Goal: Find specific page/section: Find specific page/section

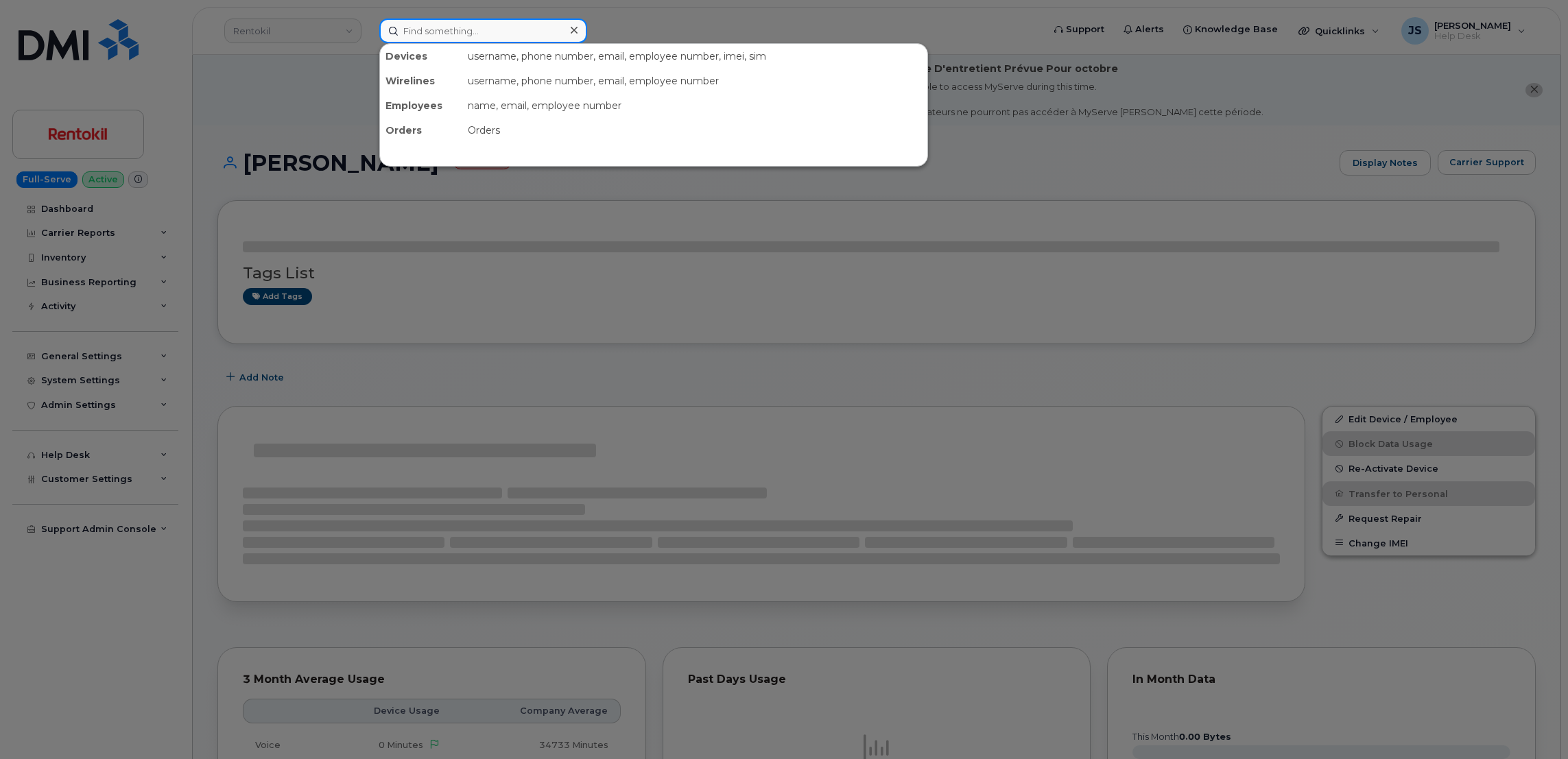
paste input "353323071838840"
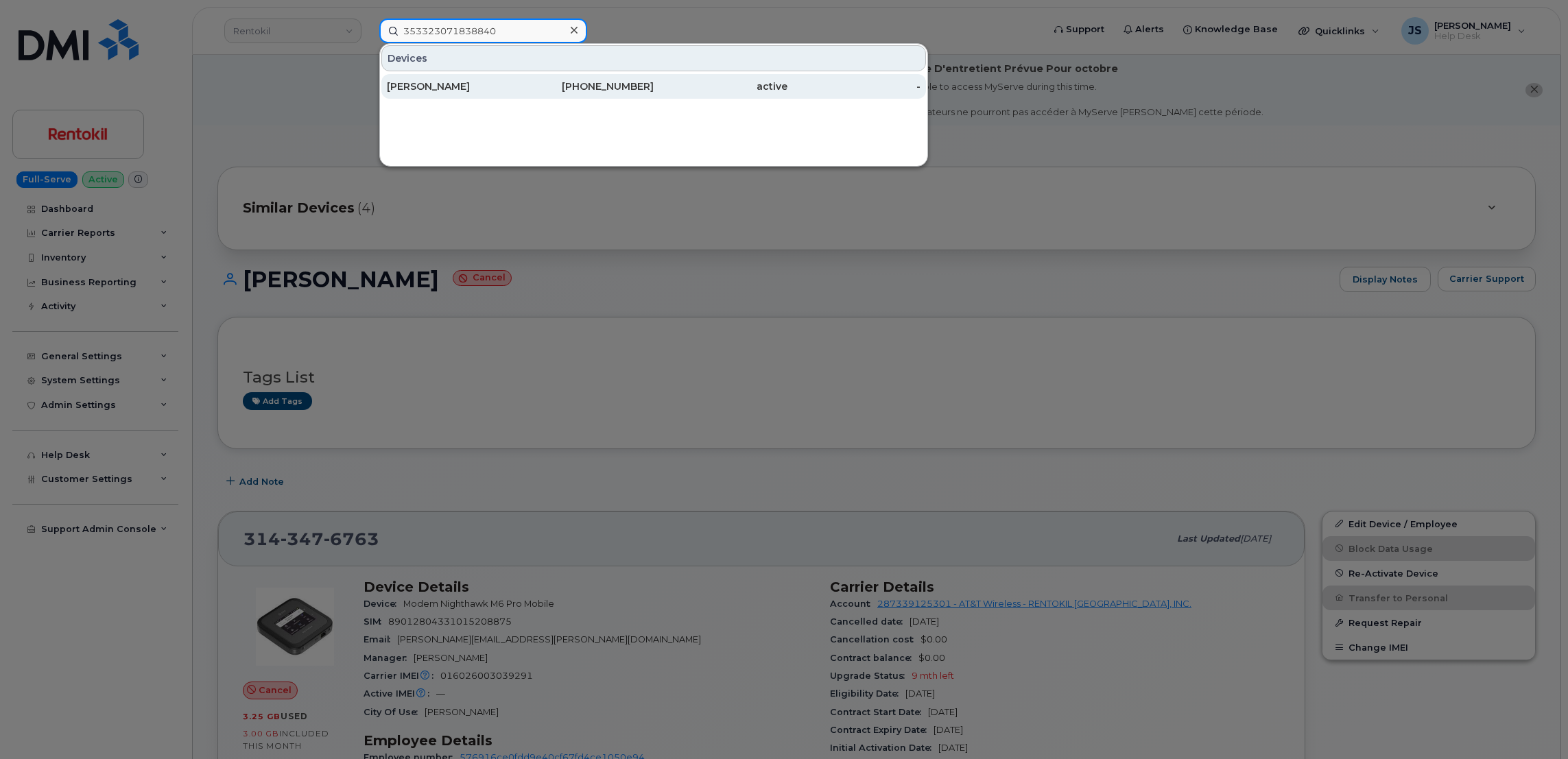
type input "353323071838840"
click at [433, 83] on div "ALLAN DEARMAN" at bounding box center [453, 87] width 134 height 14
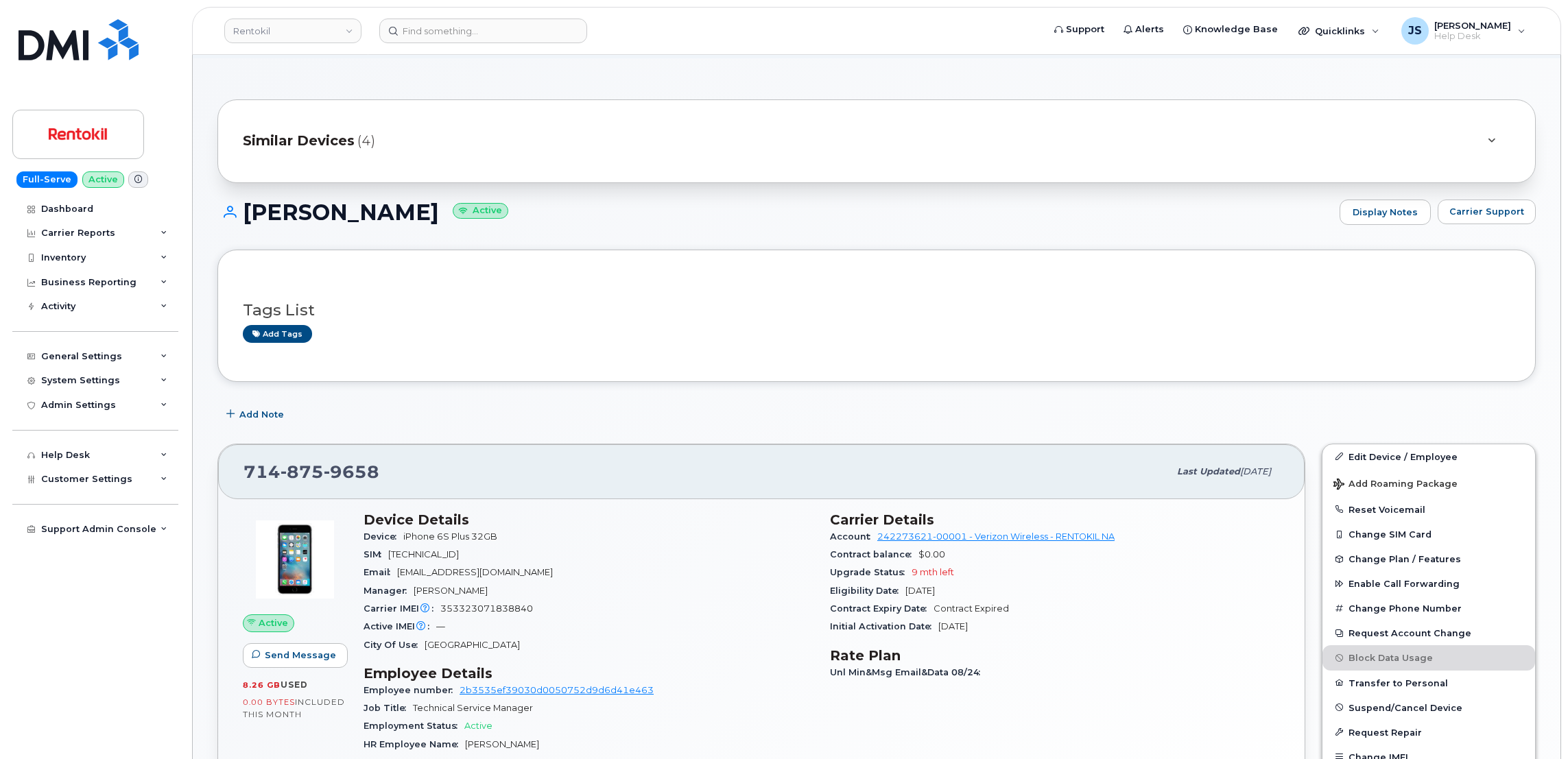
scroll to position [103, 0]
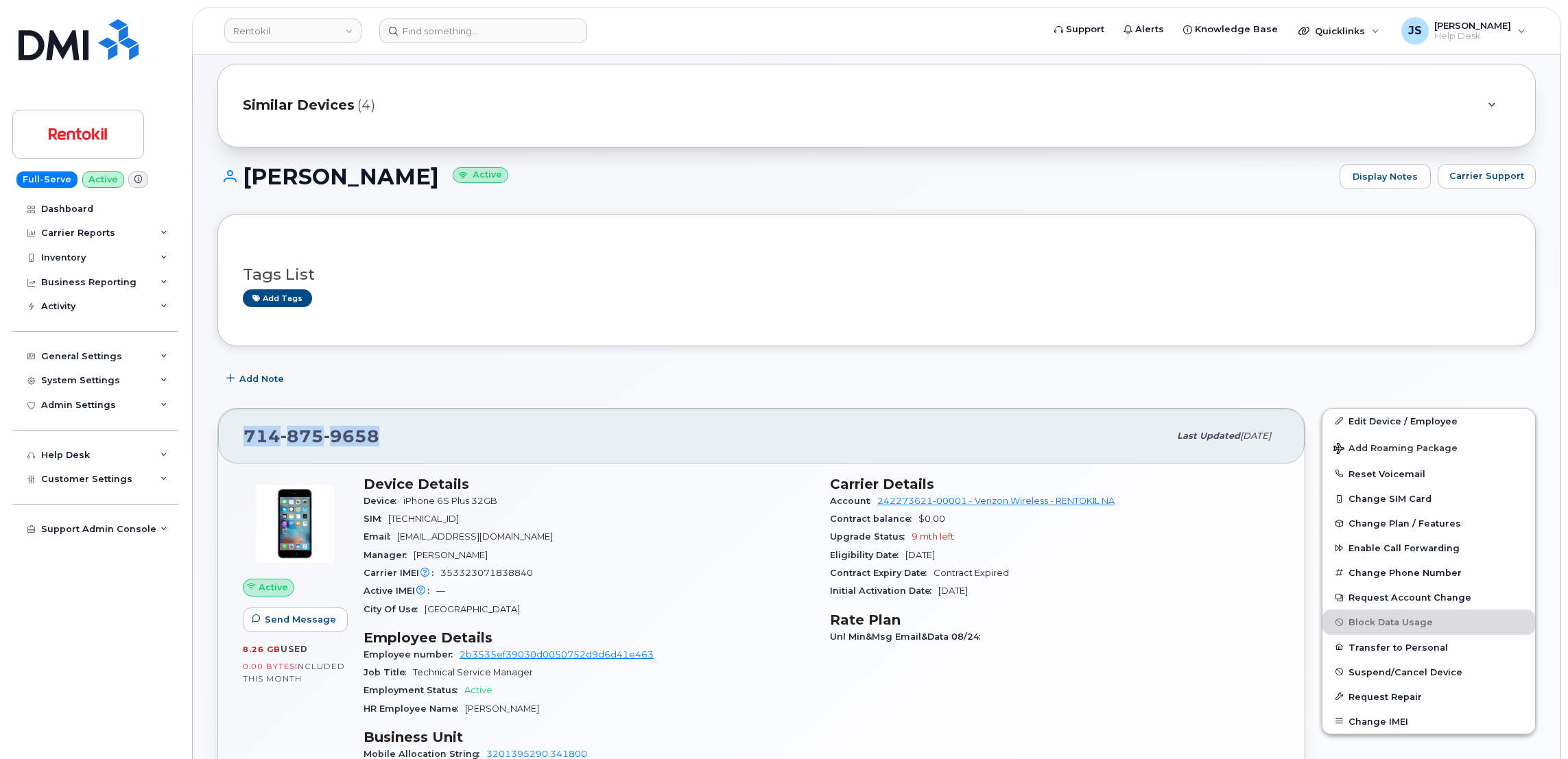
drag, startPoint x: 373, startPoint y: 436, endPoint x: 246, endPoint y: 435, distance: 127.0
click at [246, 435] on span "714 875 9658" at bounding box center [311, 436] width 136 height 20
copy span "714 875 9658"
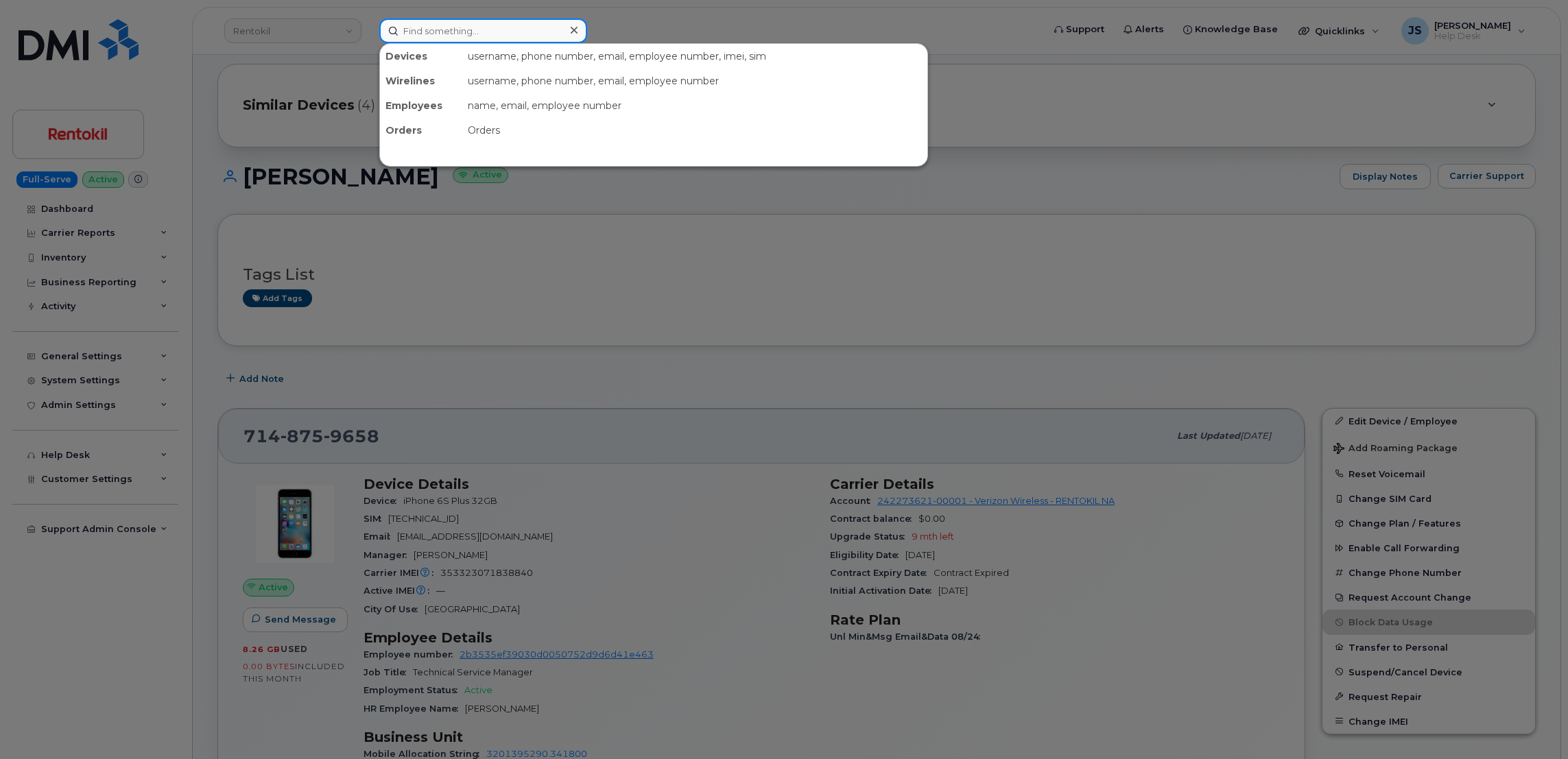
paste input "9048703535"
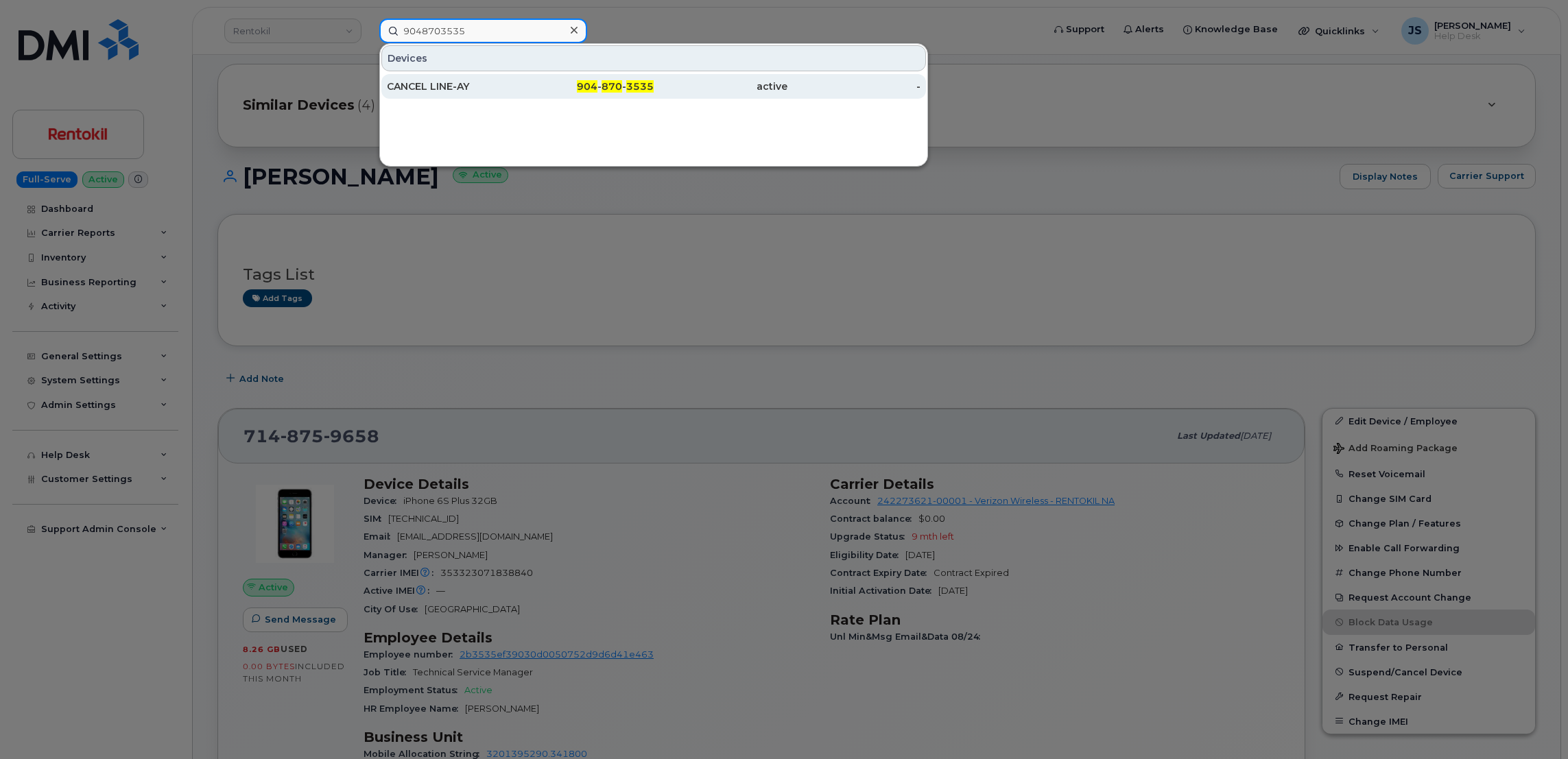
type input "9048703535"
click at [437, 91] on div "CANCEL LINE-AY" at bounding box center [453, 87] width 134 height 14
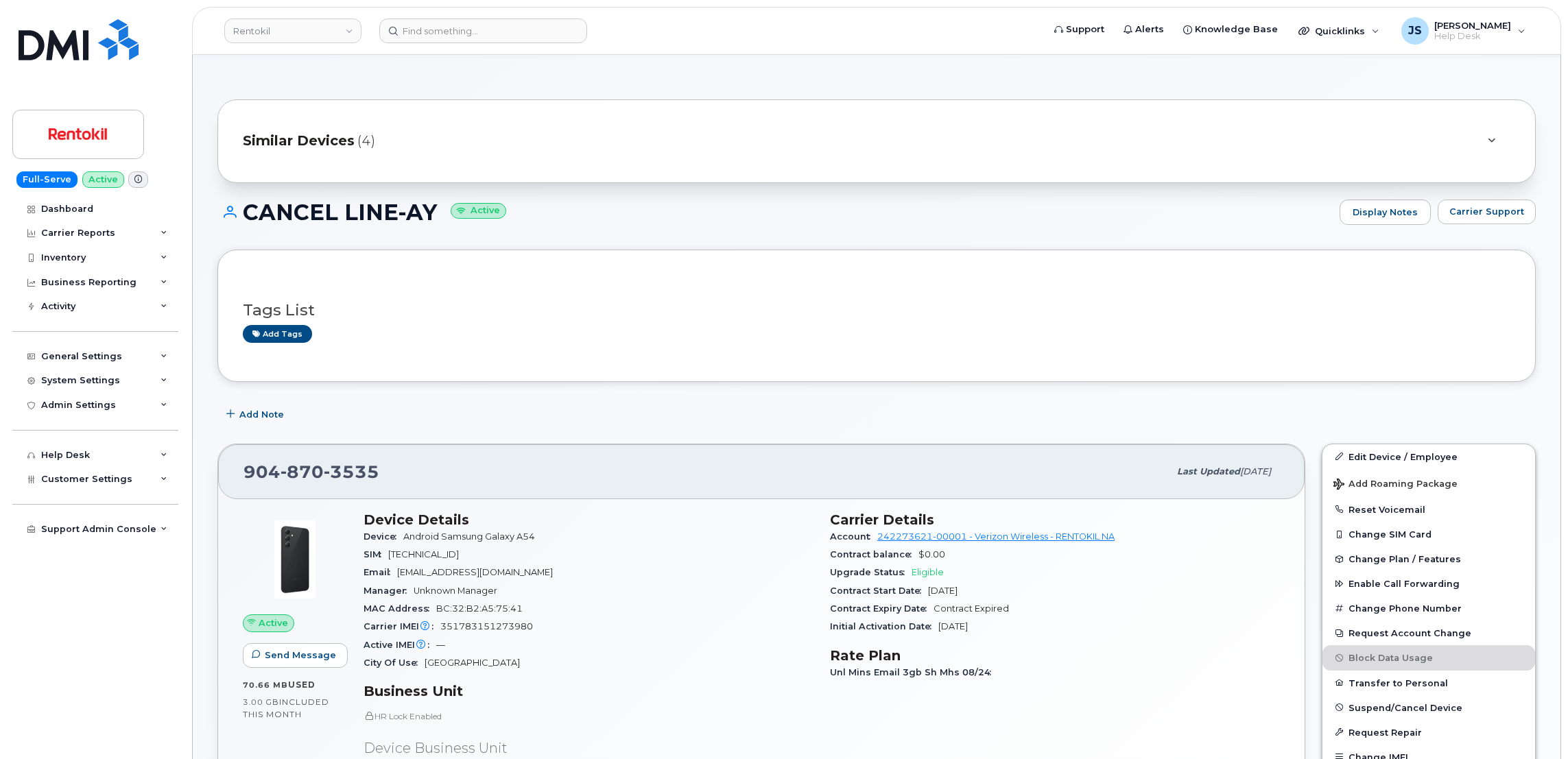
scroll to position [103, 0]
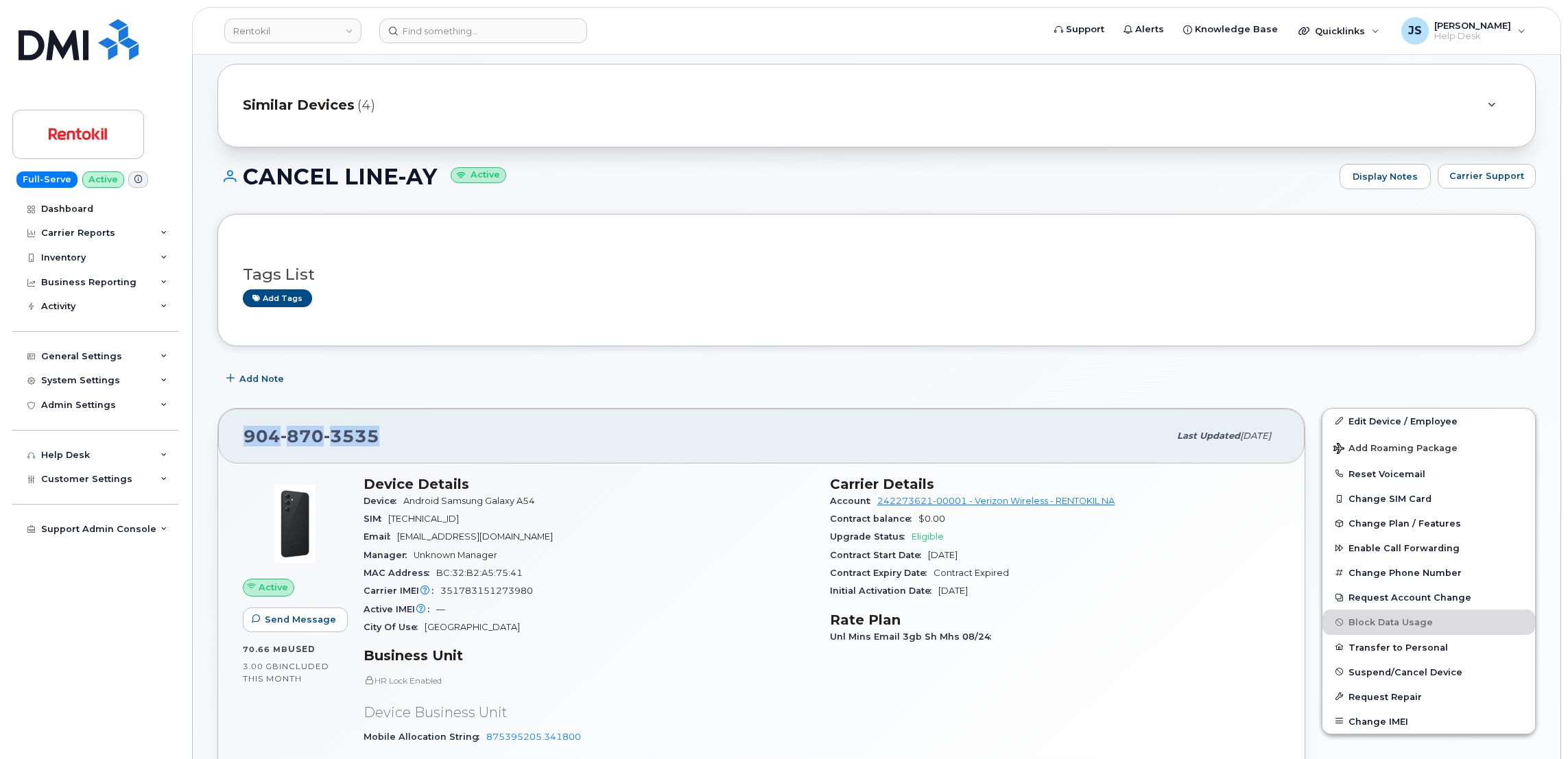
drag, startPoint x: 374, startPoint y: 440, endPoint x: 241, endPoint y: 448, distance: 133.2
click at [241, 448] on div "904 870 3535 Last updated Sep 17, 2025" at bounding box center [761, 436] width 1086 height 55
drag, startPoint x: 241, startPoint y: 448, endPoint x: 248, endPoint y: 441, distance: 9.9
copy span "904 870 3535"
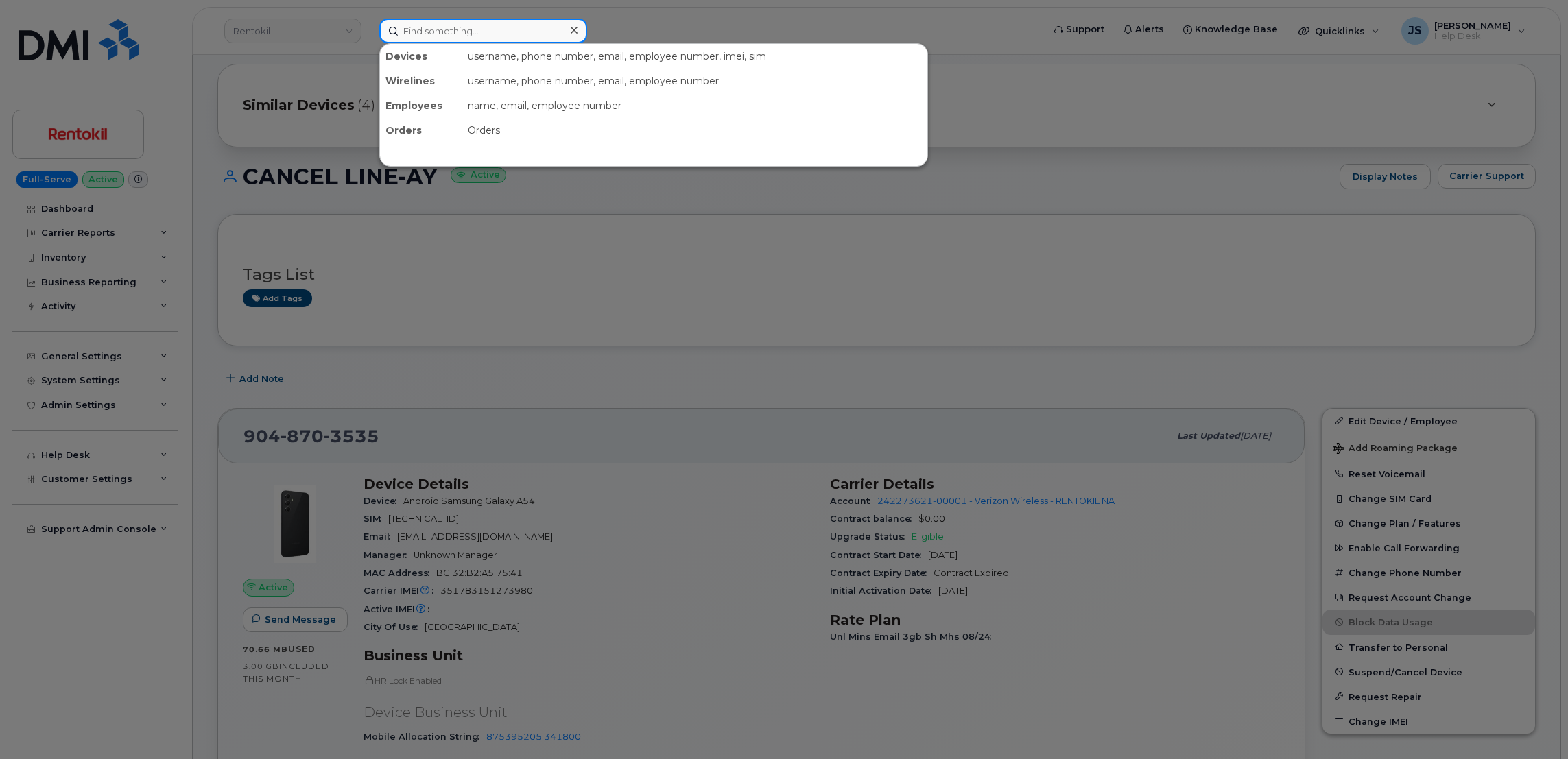
paste input "(504) 346-3927"
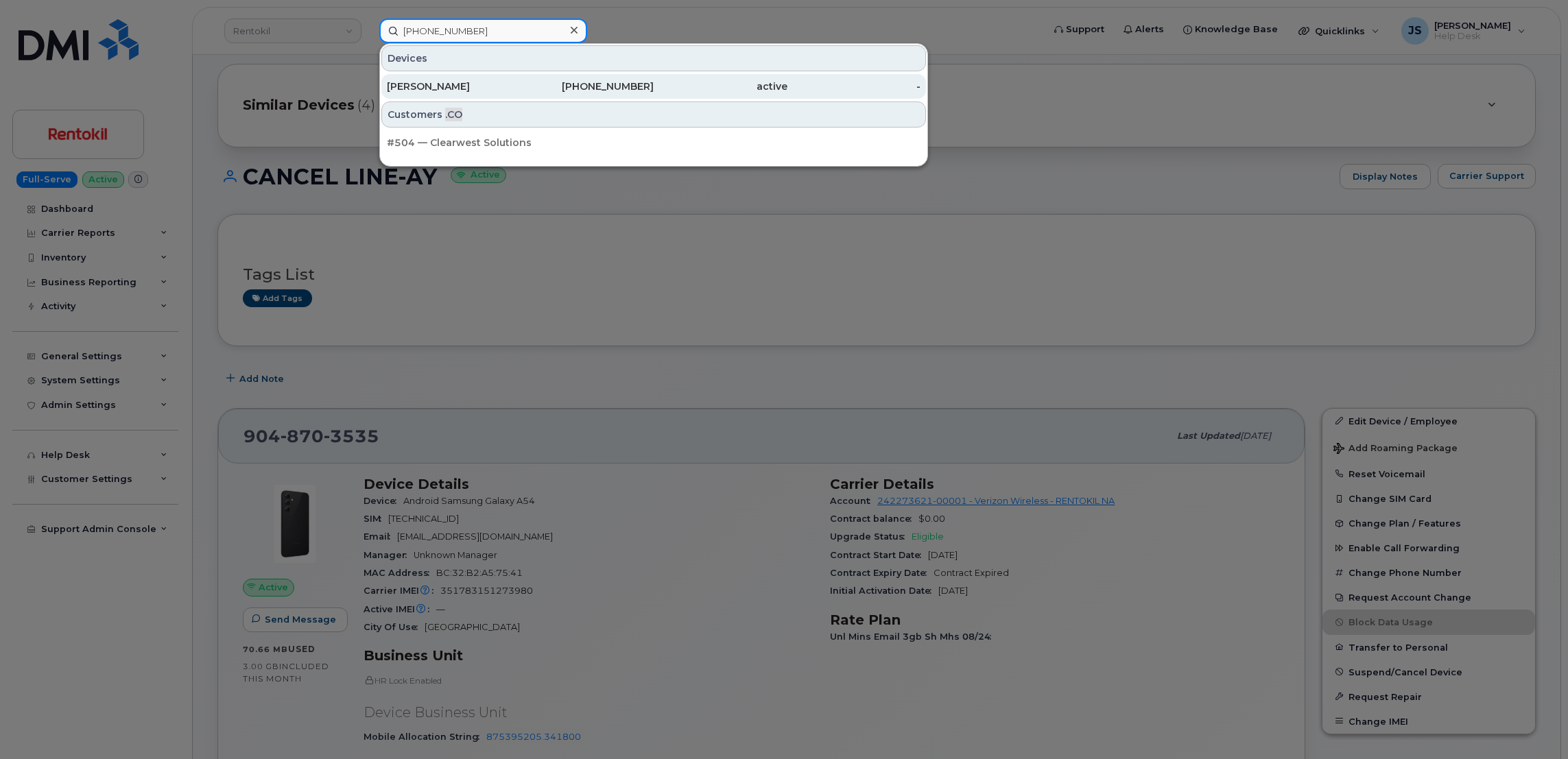
type input "(504) 346-3927"
click at [471, 83] on div "ERICH JONES" at bounding box center [453, 87] width 134 height 14
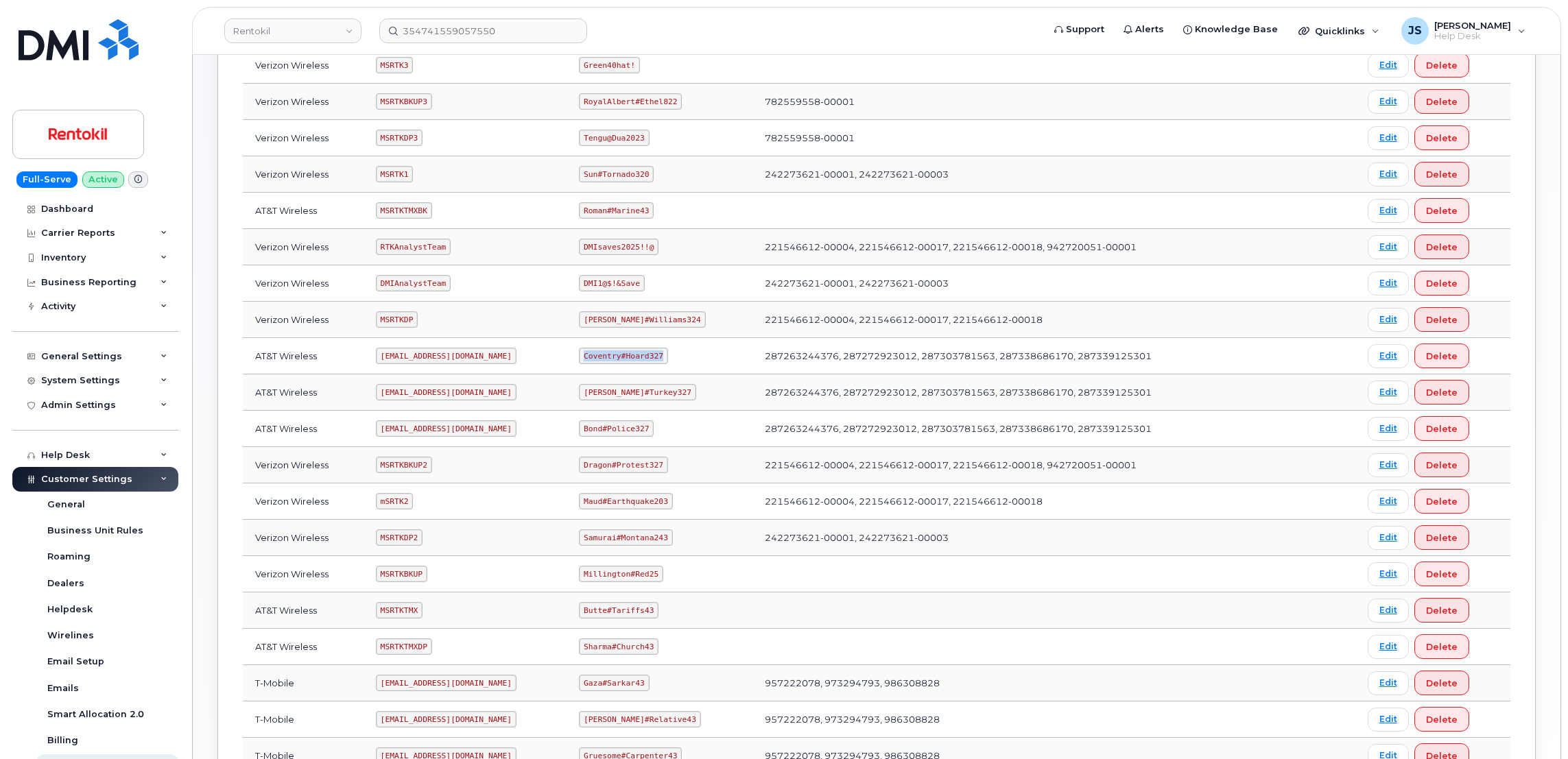
scroll to position [232, 0]
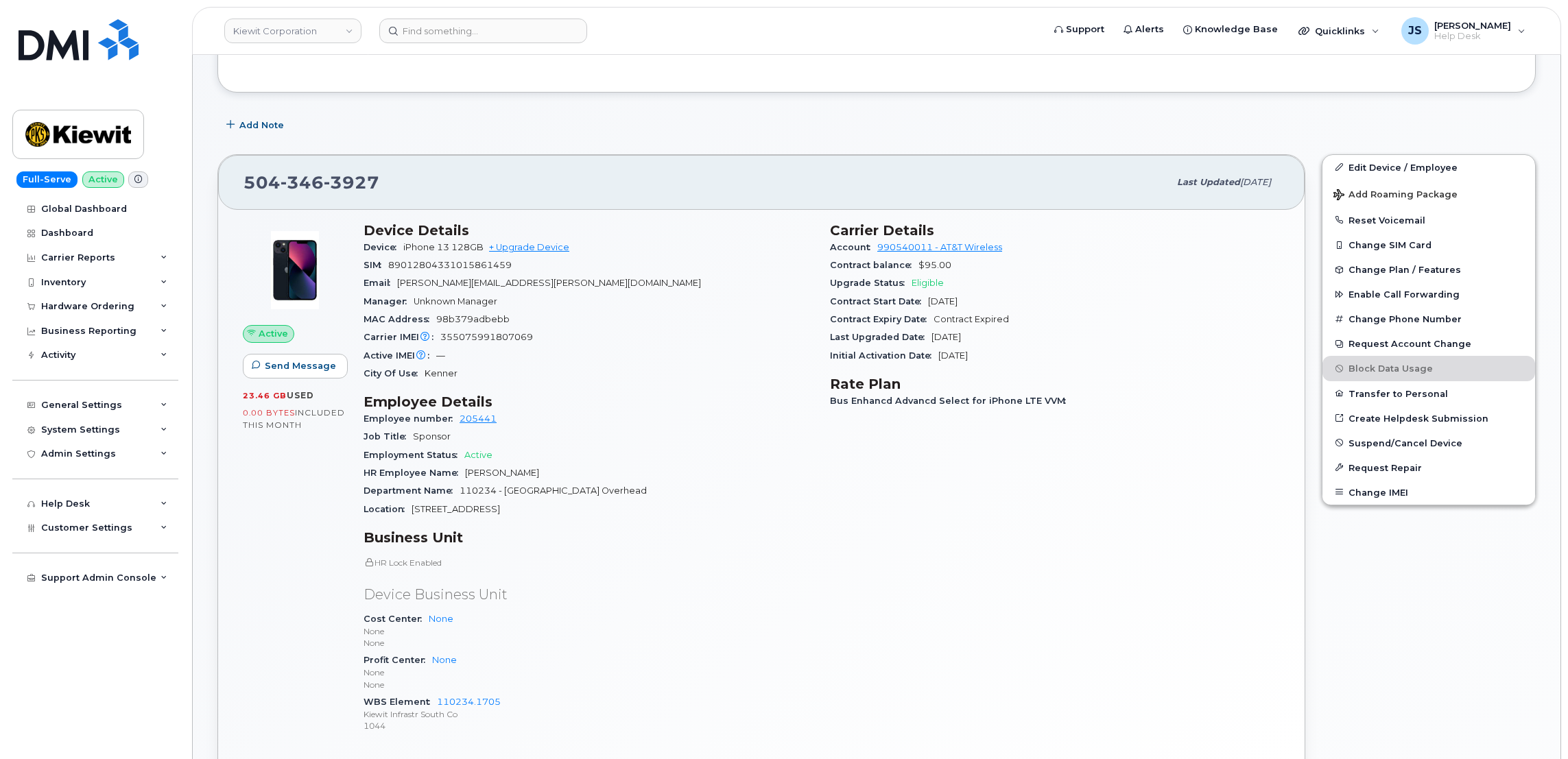
scroll to position [206, 0]
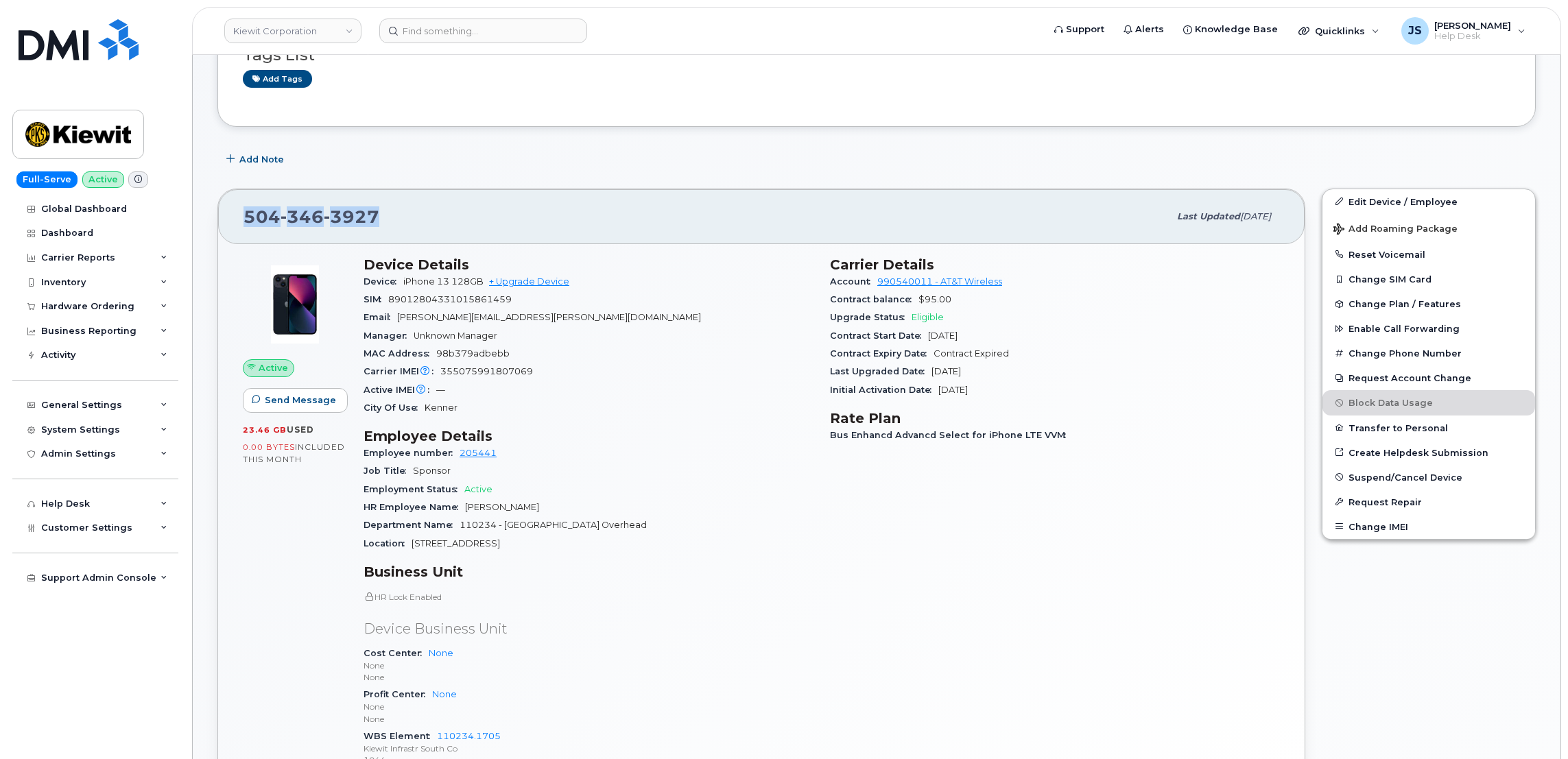
drag, startPoint x: 376, startPoint y: 211, endPoint x: 245, endPoint y: 222, distance: 131.5
click at [245, 222] on span "504 346 3927" at bounding box center [311, 216] width 136 height 20
copy span "504 346 3927"
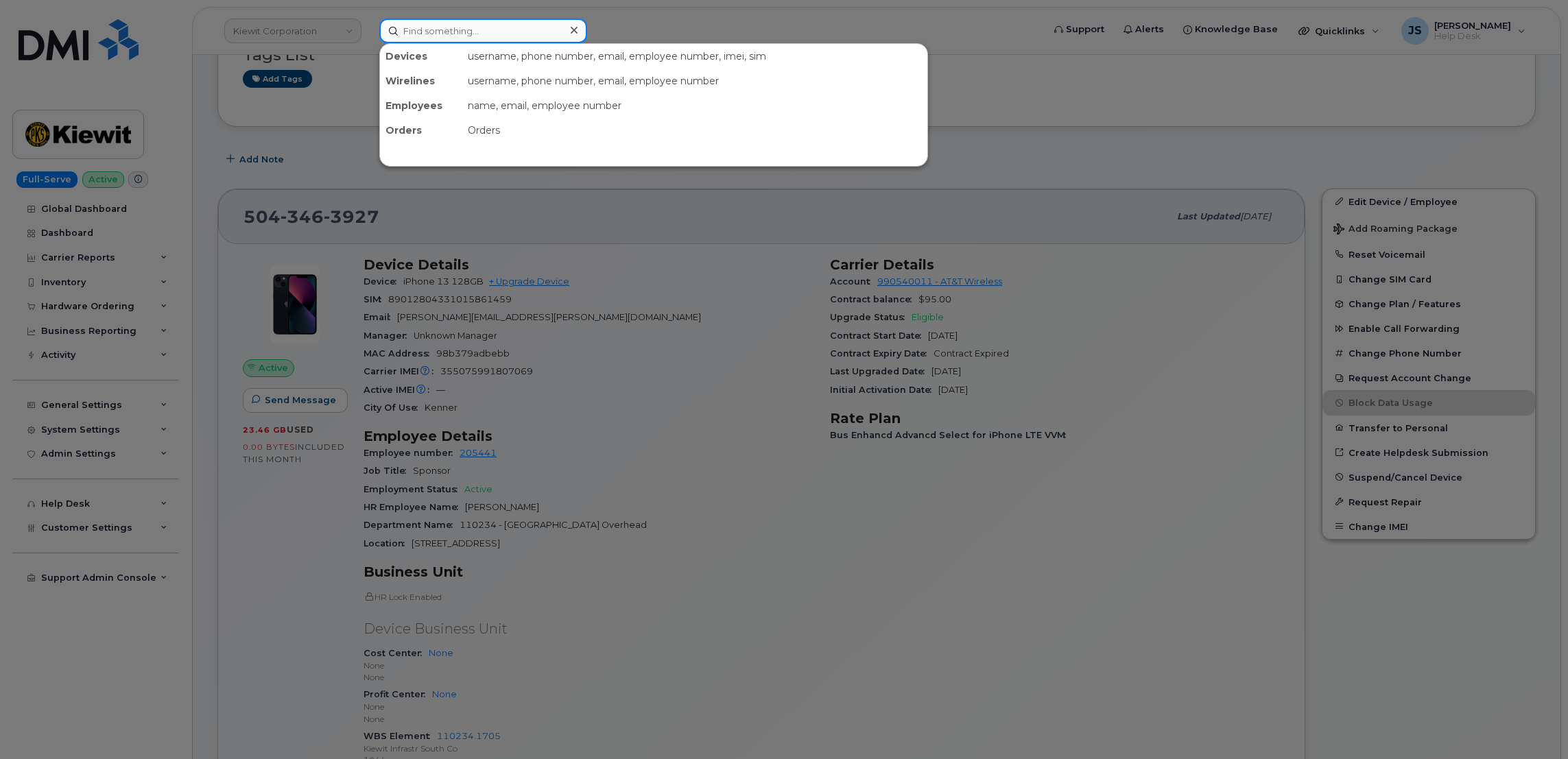
paste input "410-474-8815"
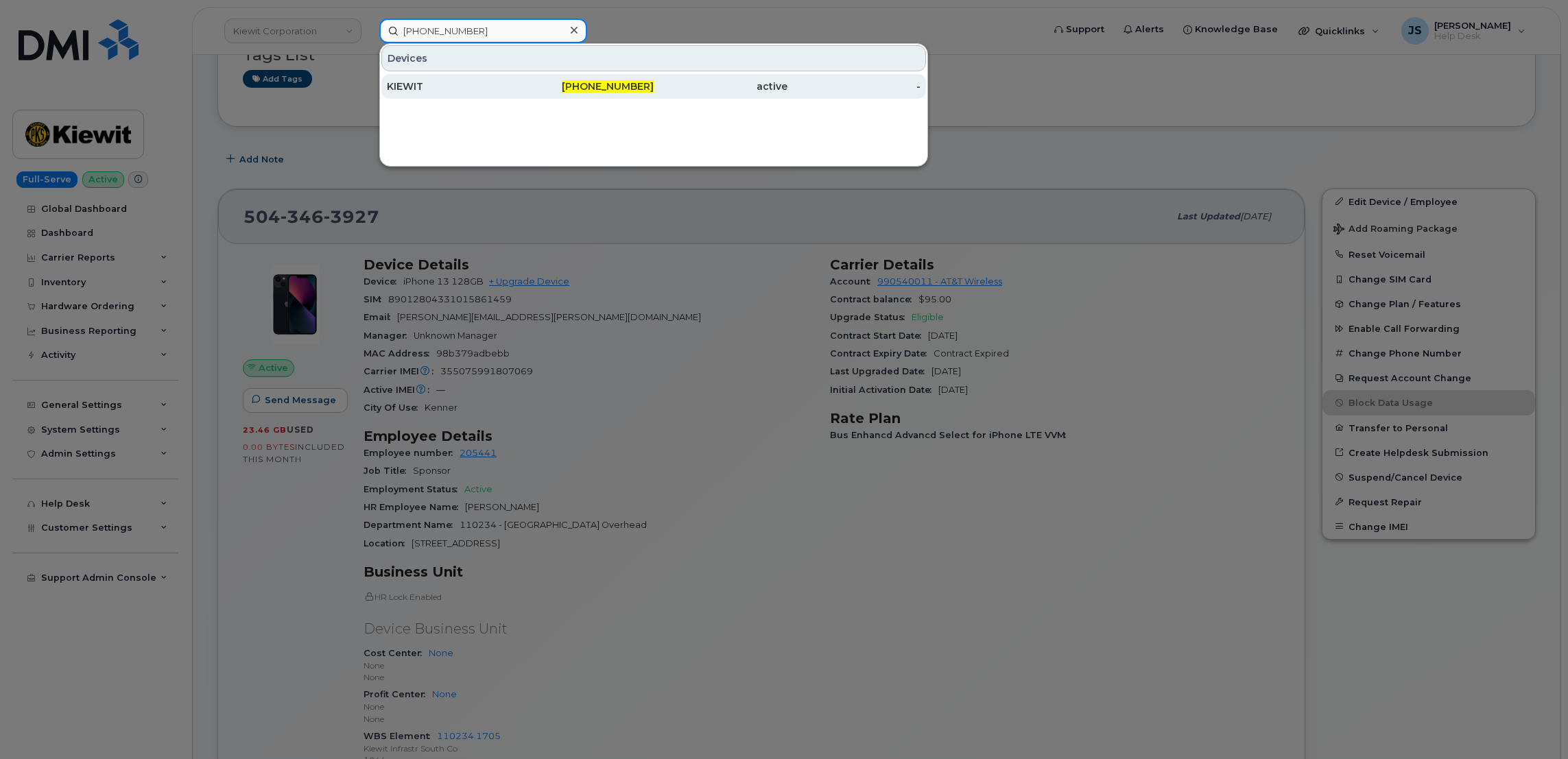
type input "410-474-8815"
click at [419, 88] on div "KIEWIT" at bounding box center [453, 87] width 134 height 14
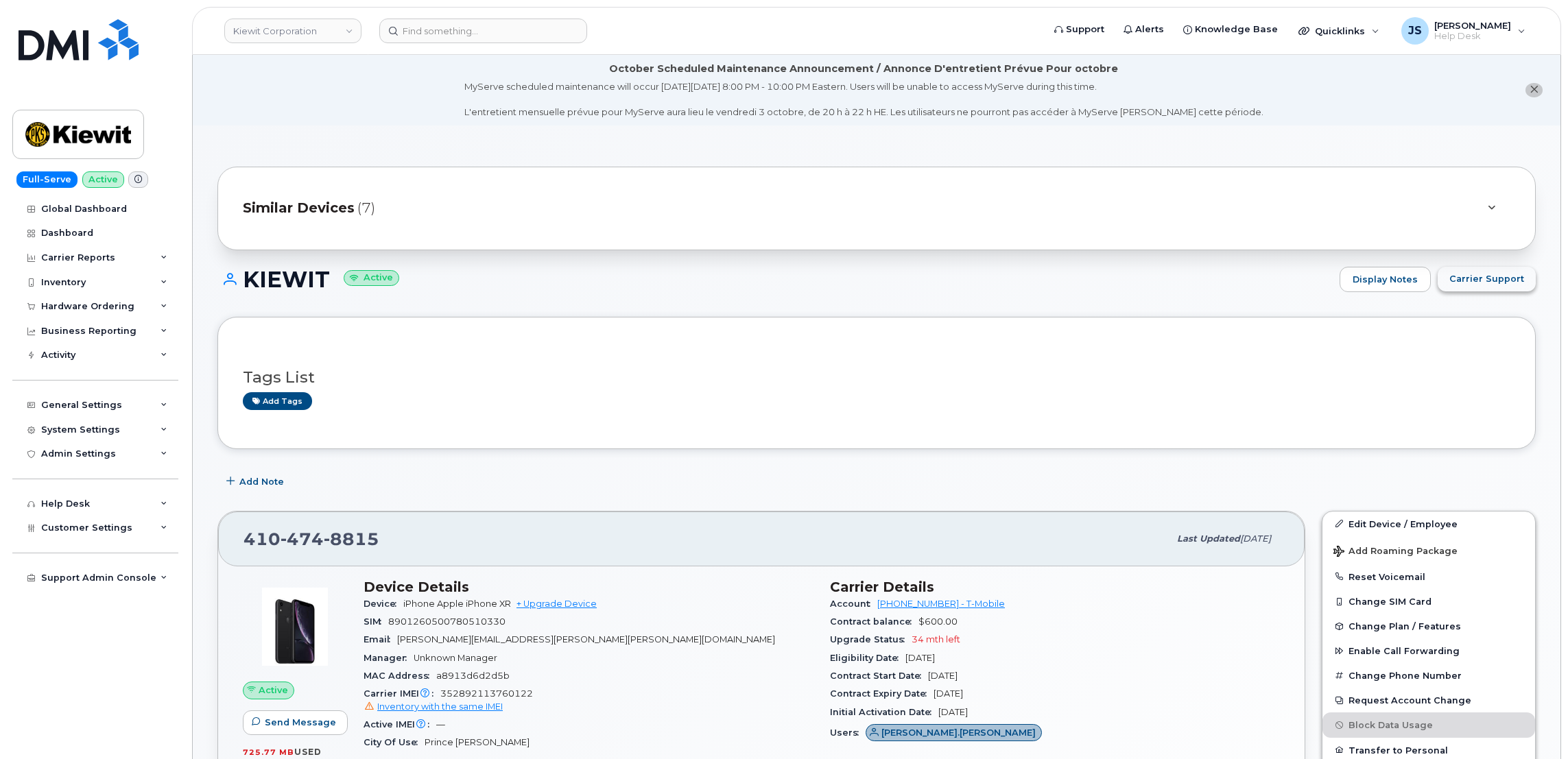
click at [1488, 280] on span "Carrier Support" at bounding box center [1486, 278] width 74 height 13
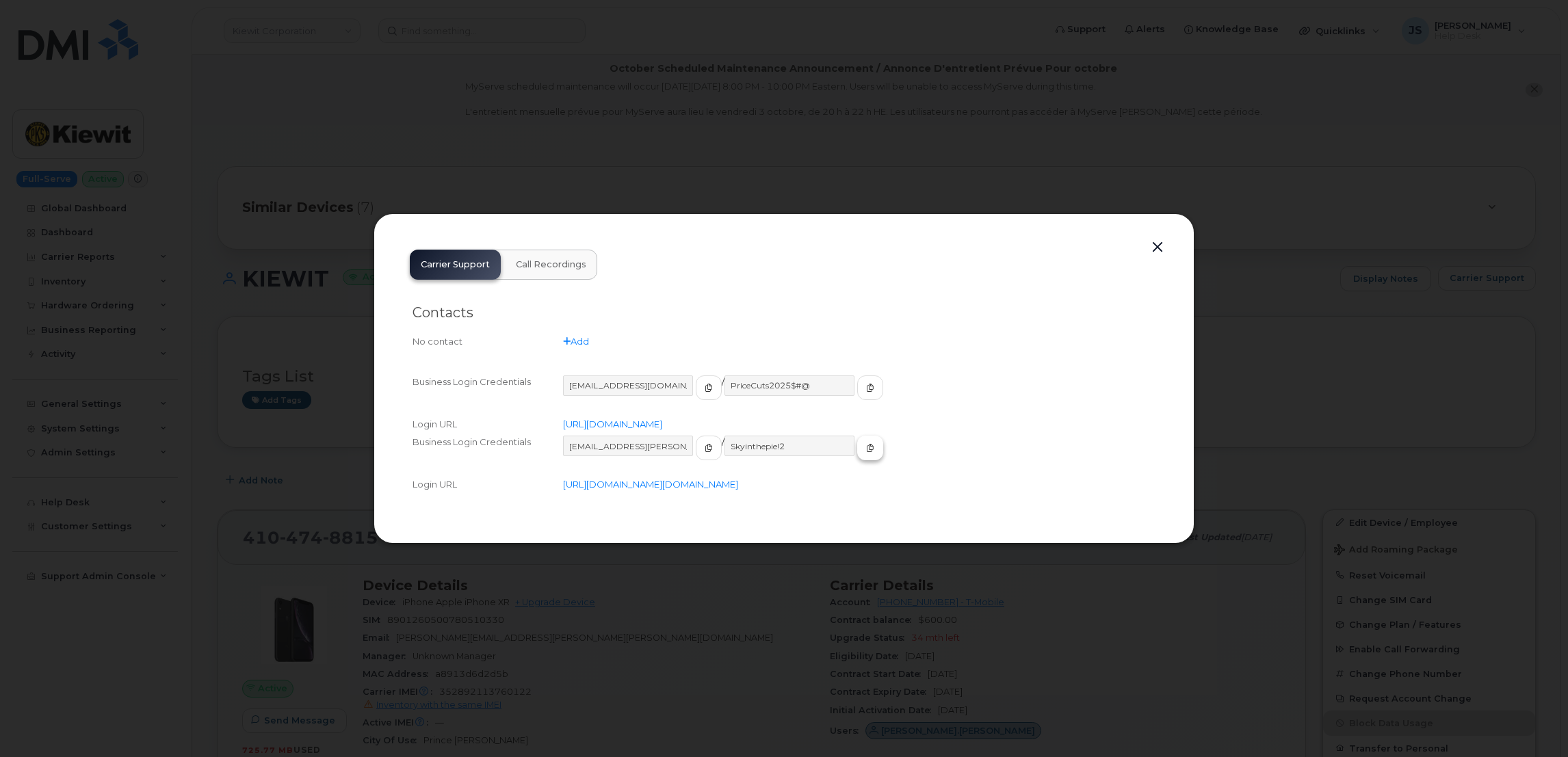
click at [866, 444] on icon "button" at bounding box center [870, 448] width 8 height 8
click at [1152, 238] on button "button" at bounding box center [1157, 248] width 20 height 20
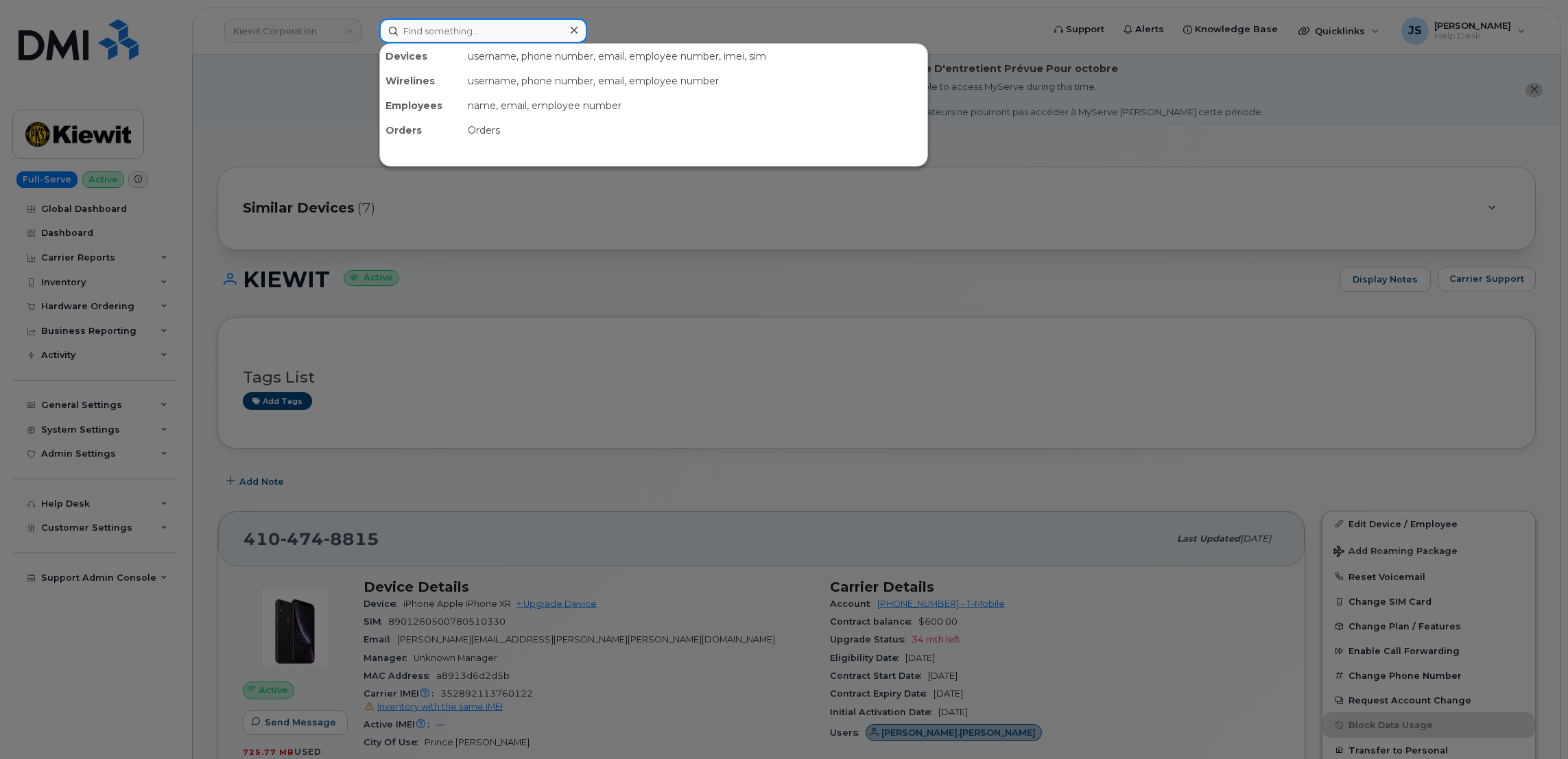
paste input "681-839-8429"
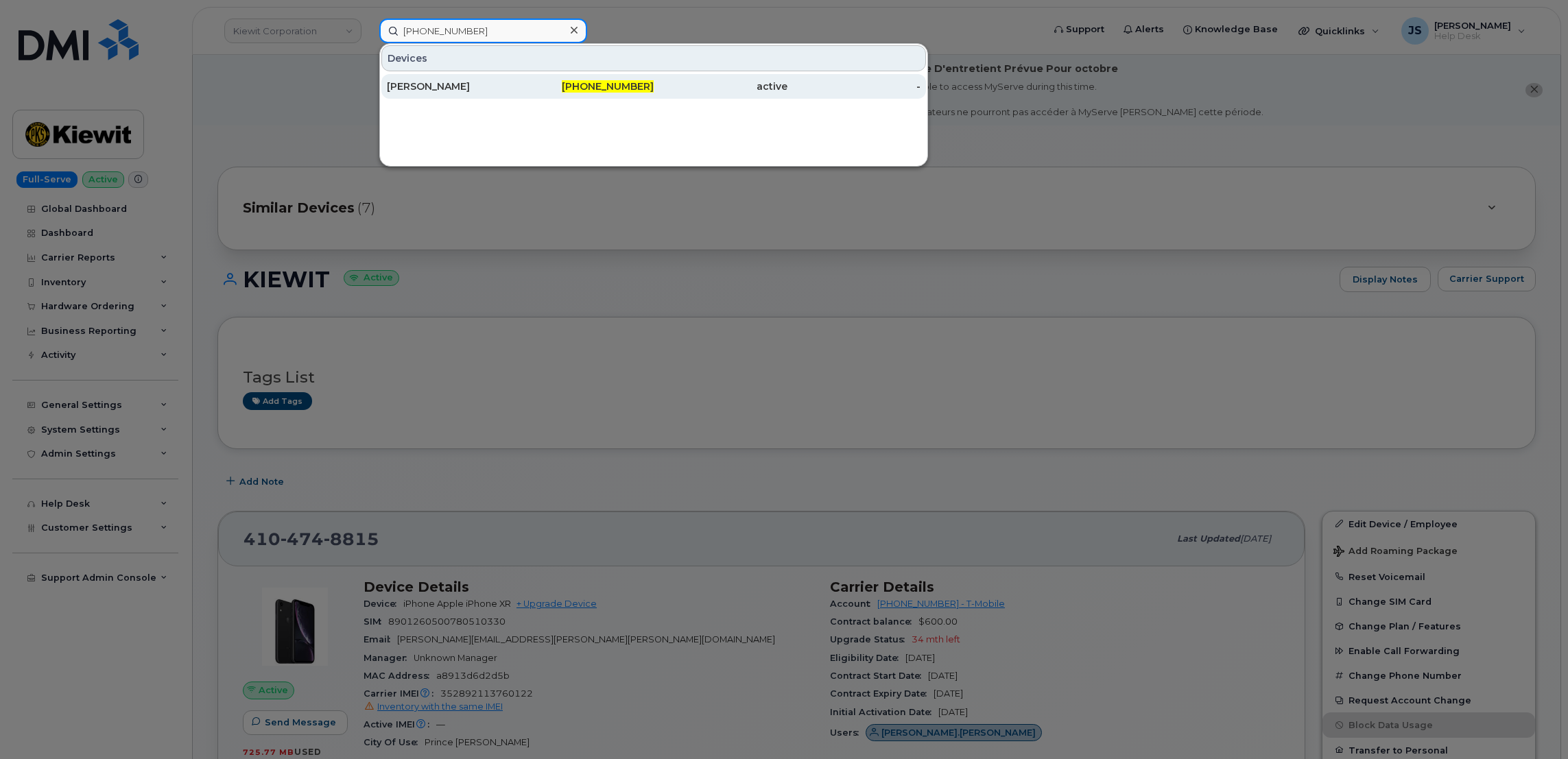
type input "681-839-8429"
click at [441, 81] on div "SHAWN HENRY" at bounding box center [453, 87] width 134 height 14
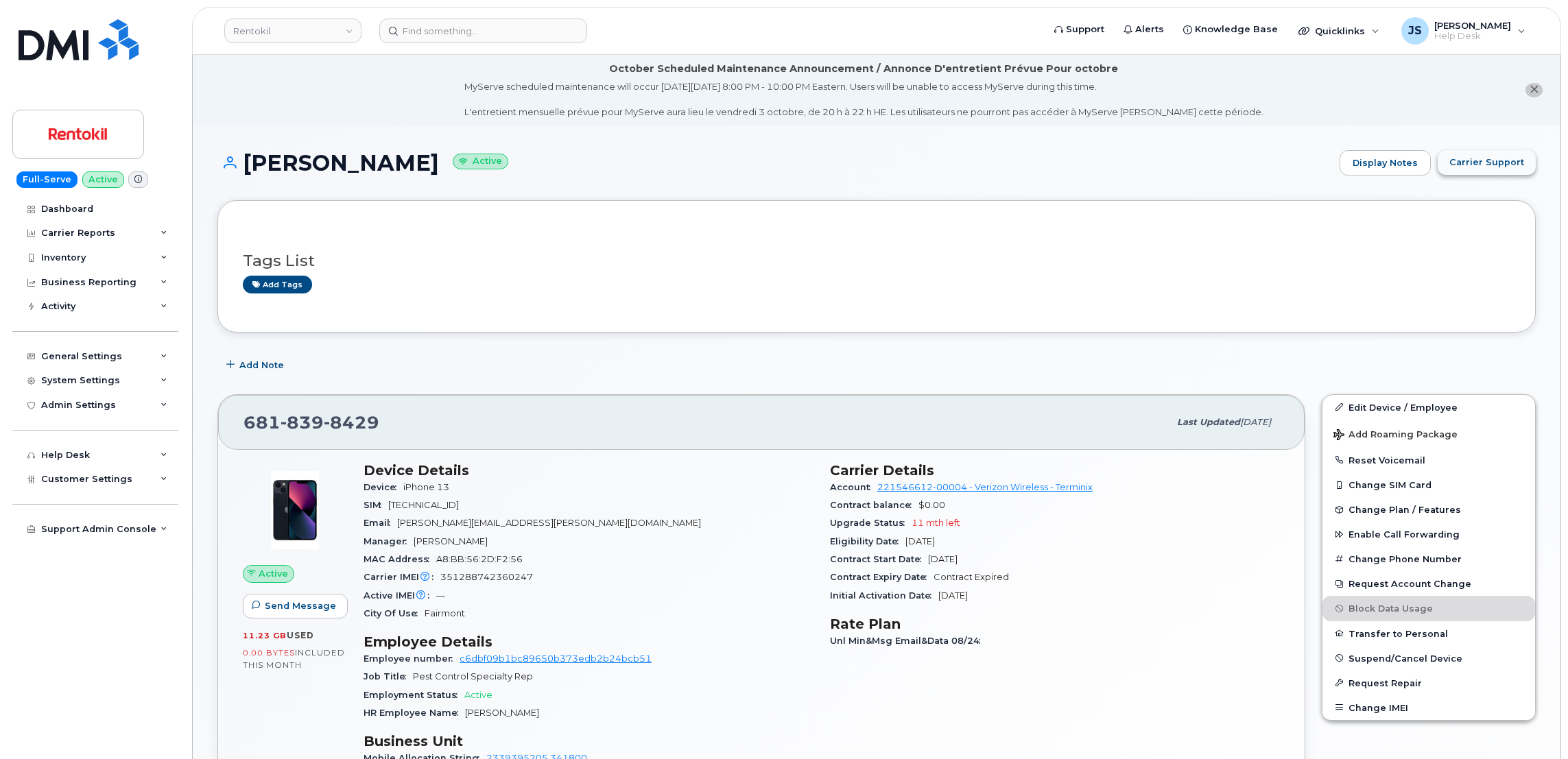
click at [1479, 164] on span "Carrier Support" at bounding box center [1486, 162] width 74 height 13
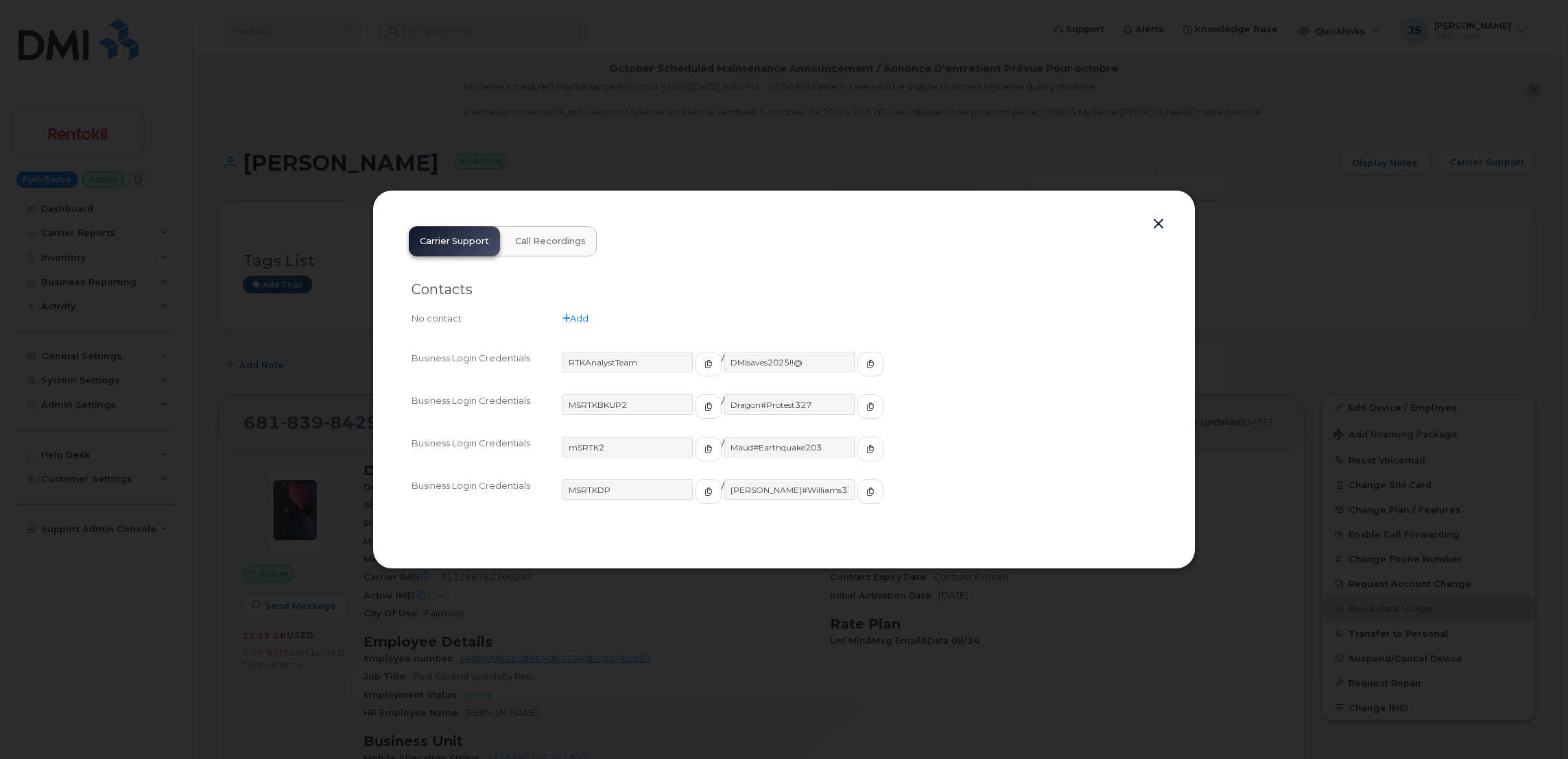
click at [619, 129] on div at bounding box center [784, 379] width 1568 height 759
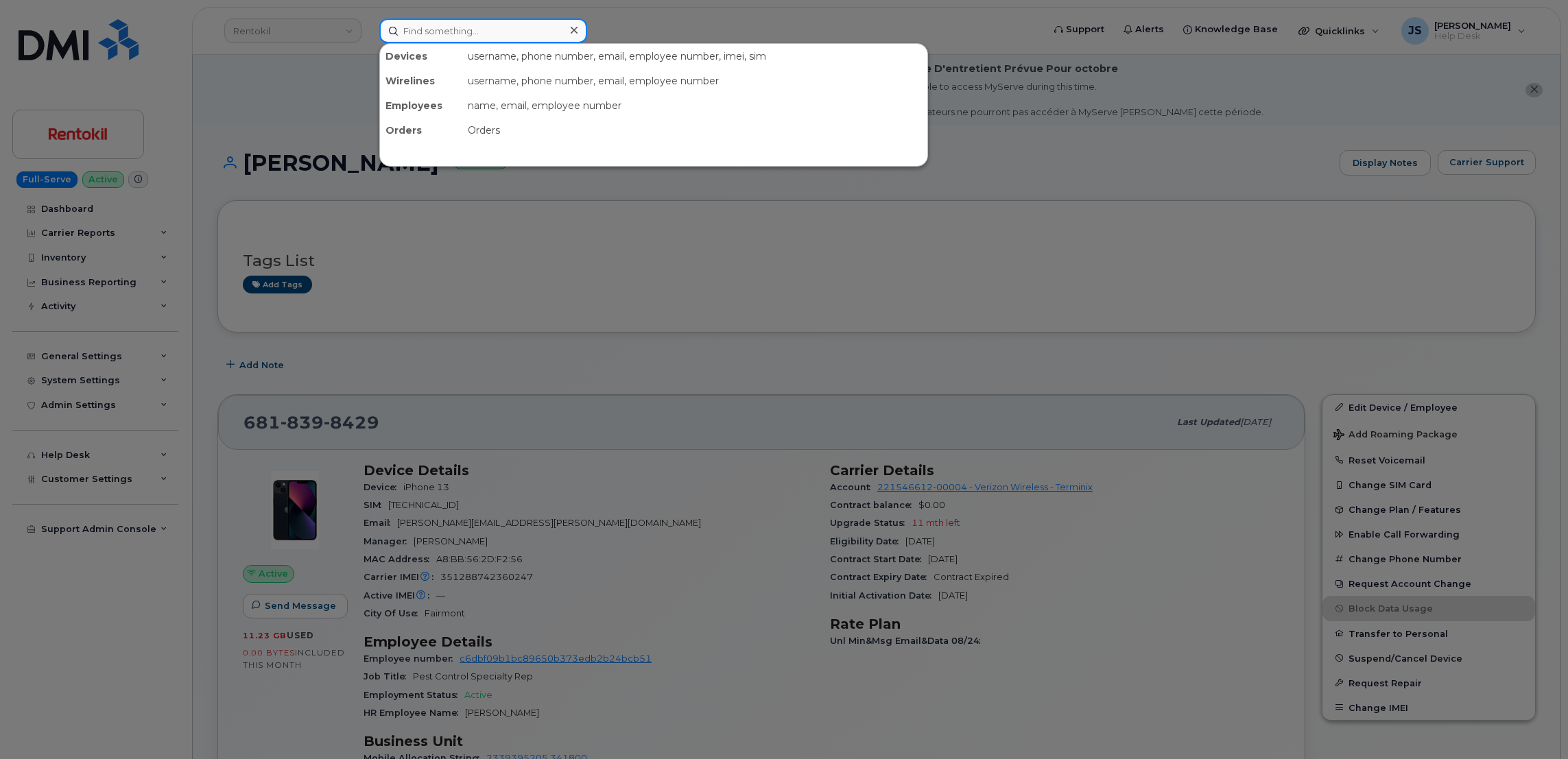
click at [491, 29] on input at bounding box center [483, 31] width 208 height 25
paste input "8562171233"
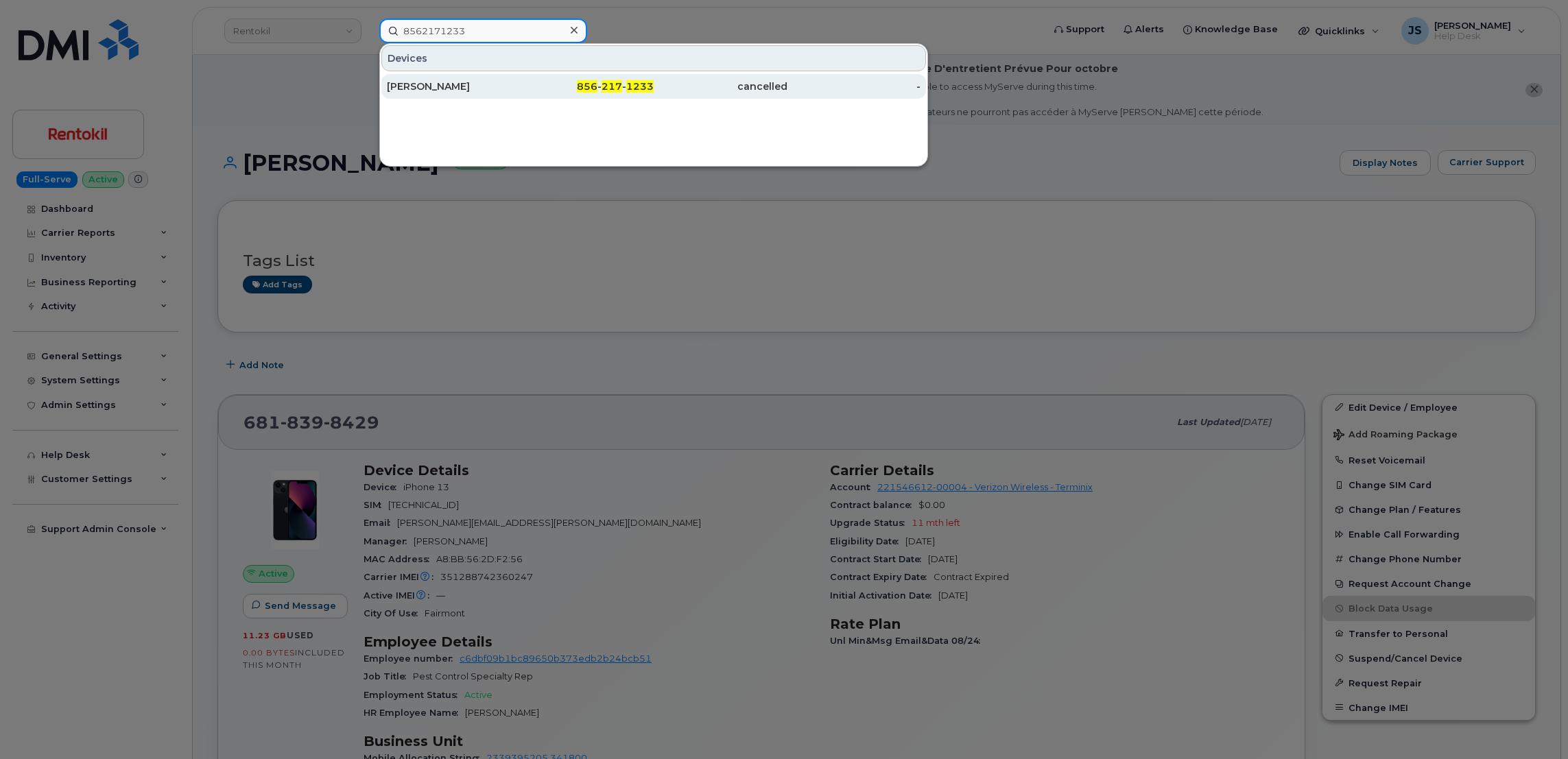
type input "8562171233"
click at [442, 86] on div "[PERSON_NAME]" at bounding box center [453, 87] width 134 height 14
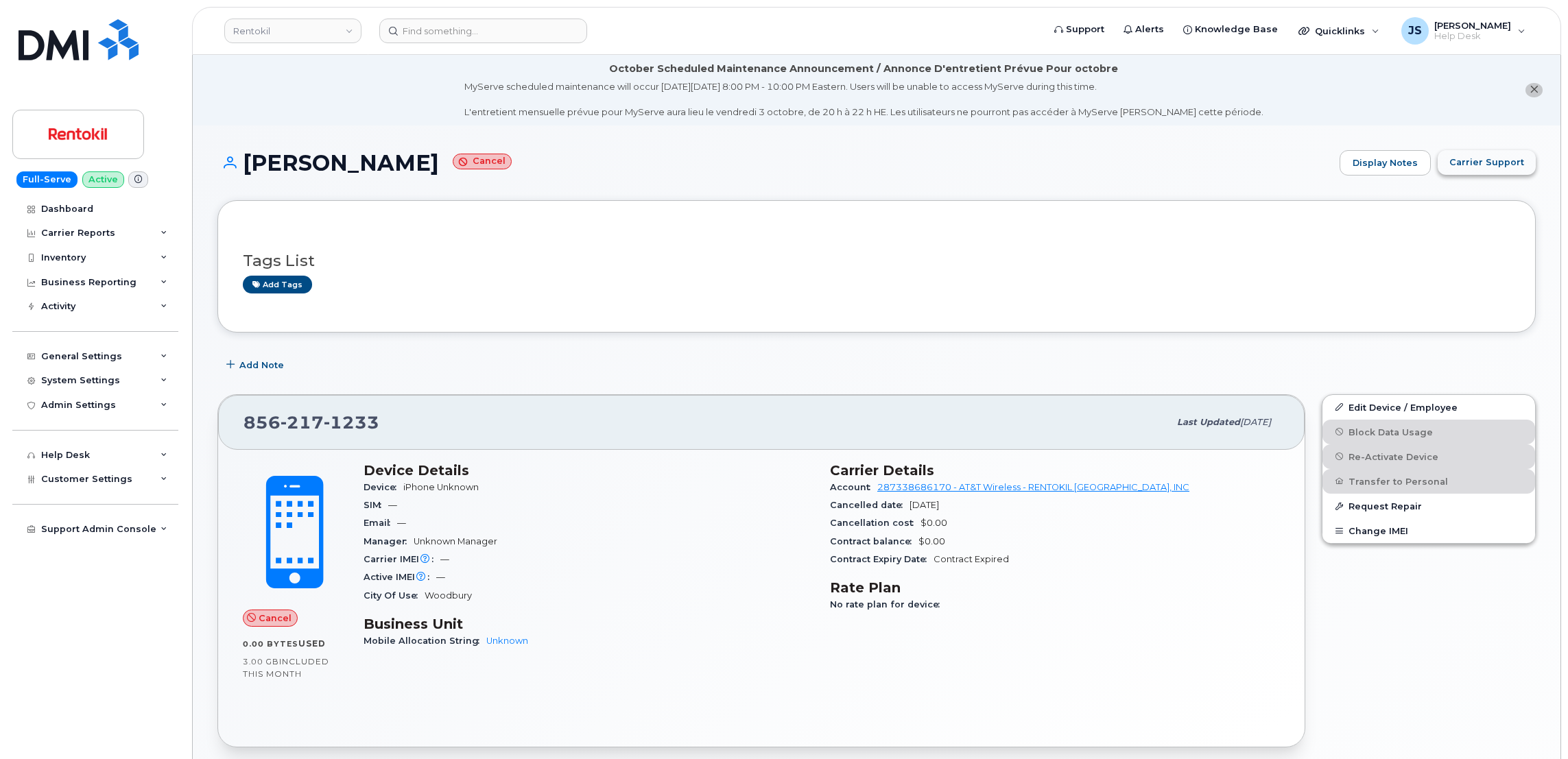
click at [1491, 163] on span "Carrier Support" at bounding box center [1486, 162] width 74 height 13
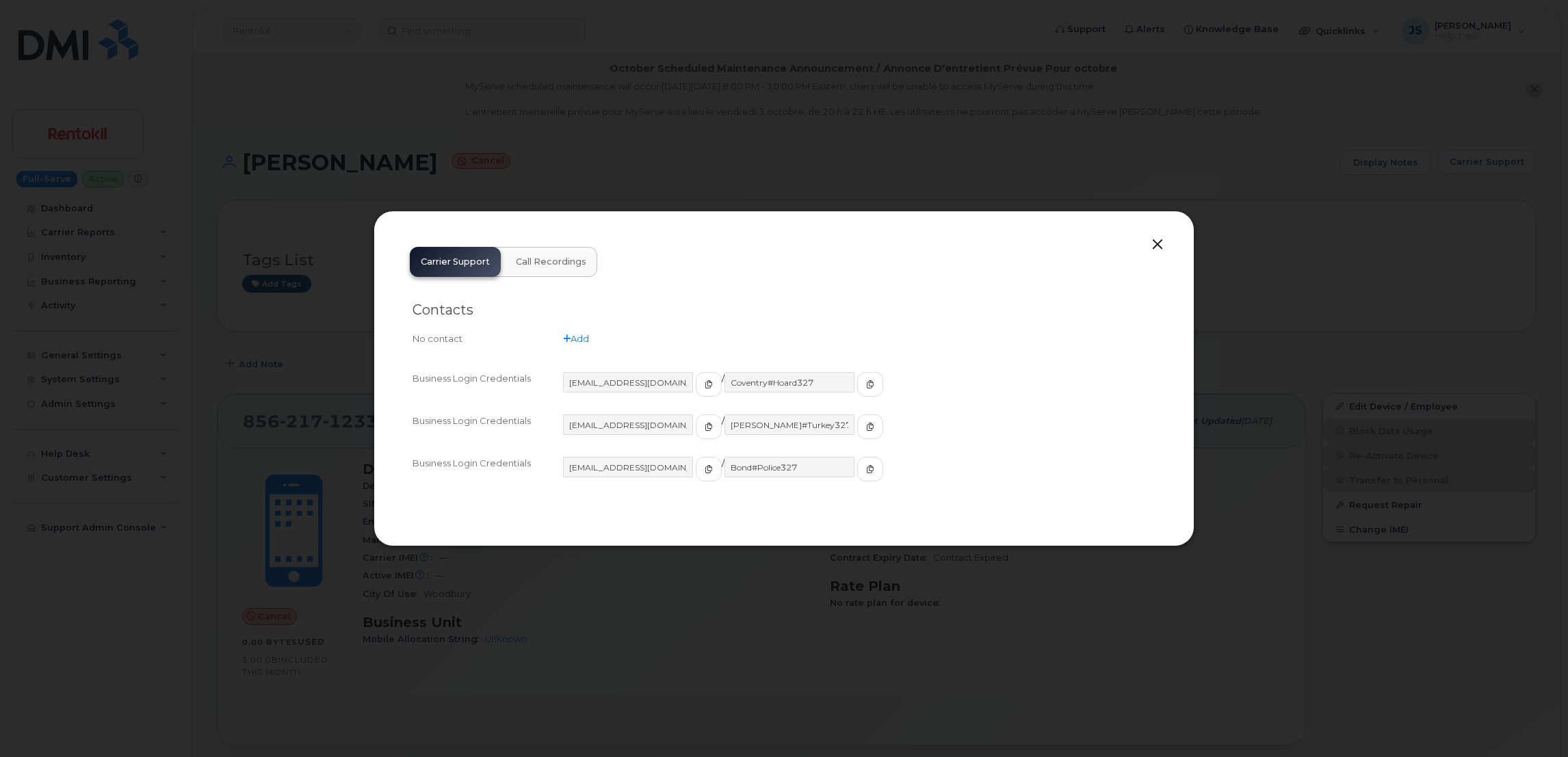
click at [719, 196] on div at bounding box center [784, 378] width 1568 height 757
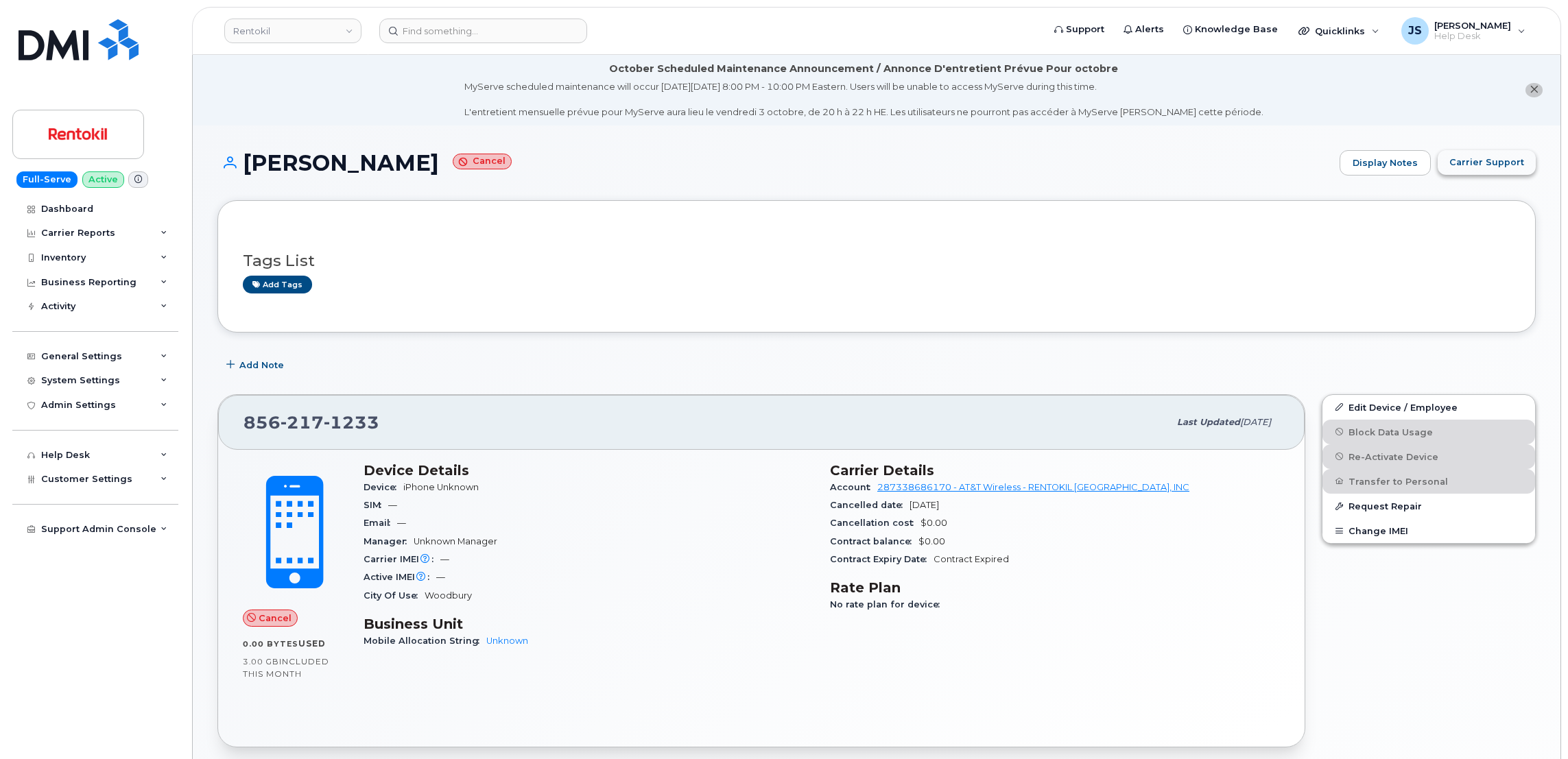
click at [1481, 159] on span "Carrier Support" at bounding box center [1486, 162] width 74 height 13
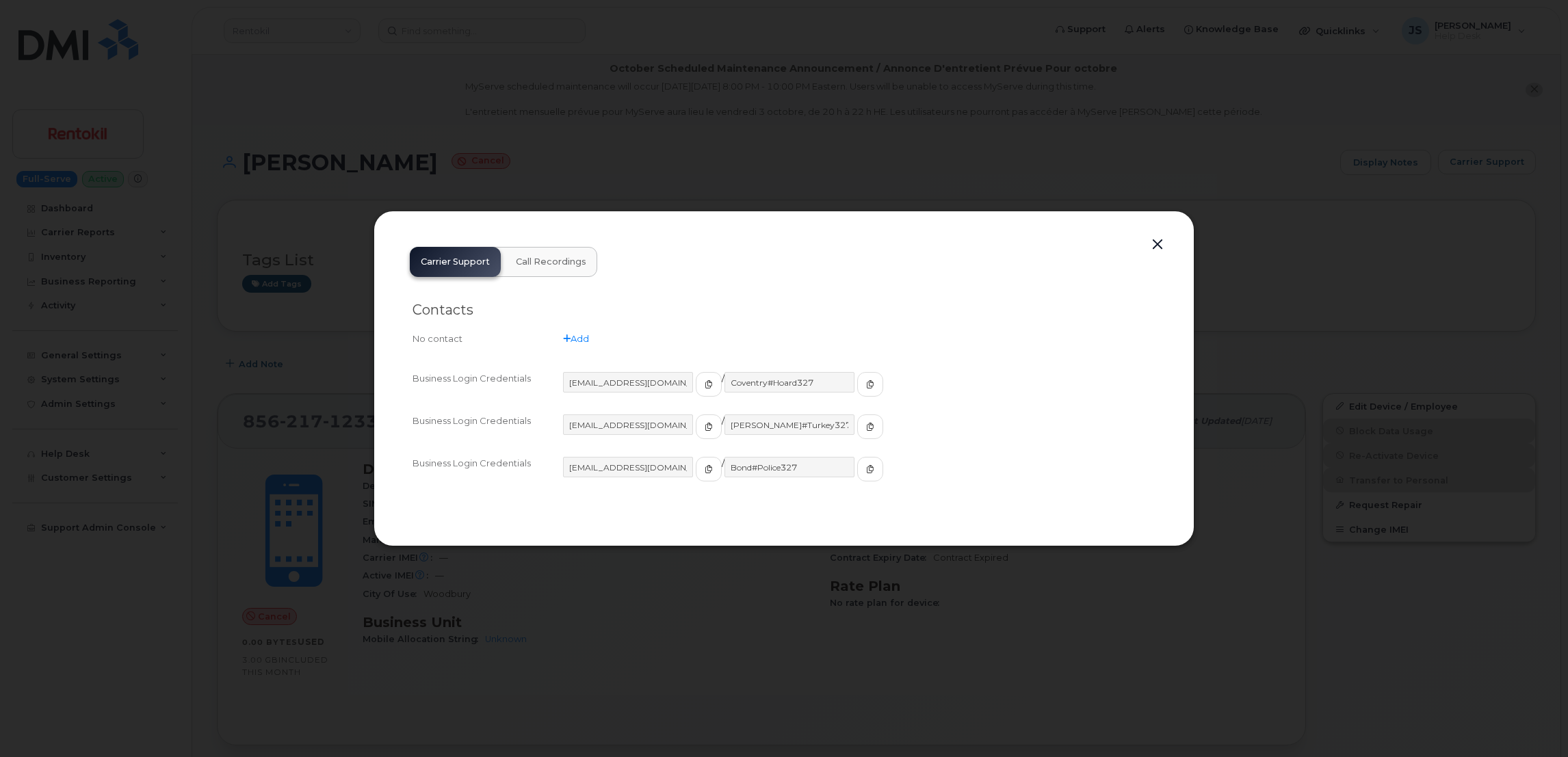
click at [818, 194] on div at bounding box center [784, 378] width 1568 height 757
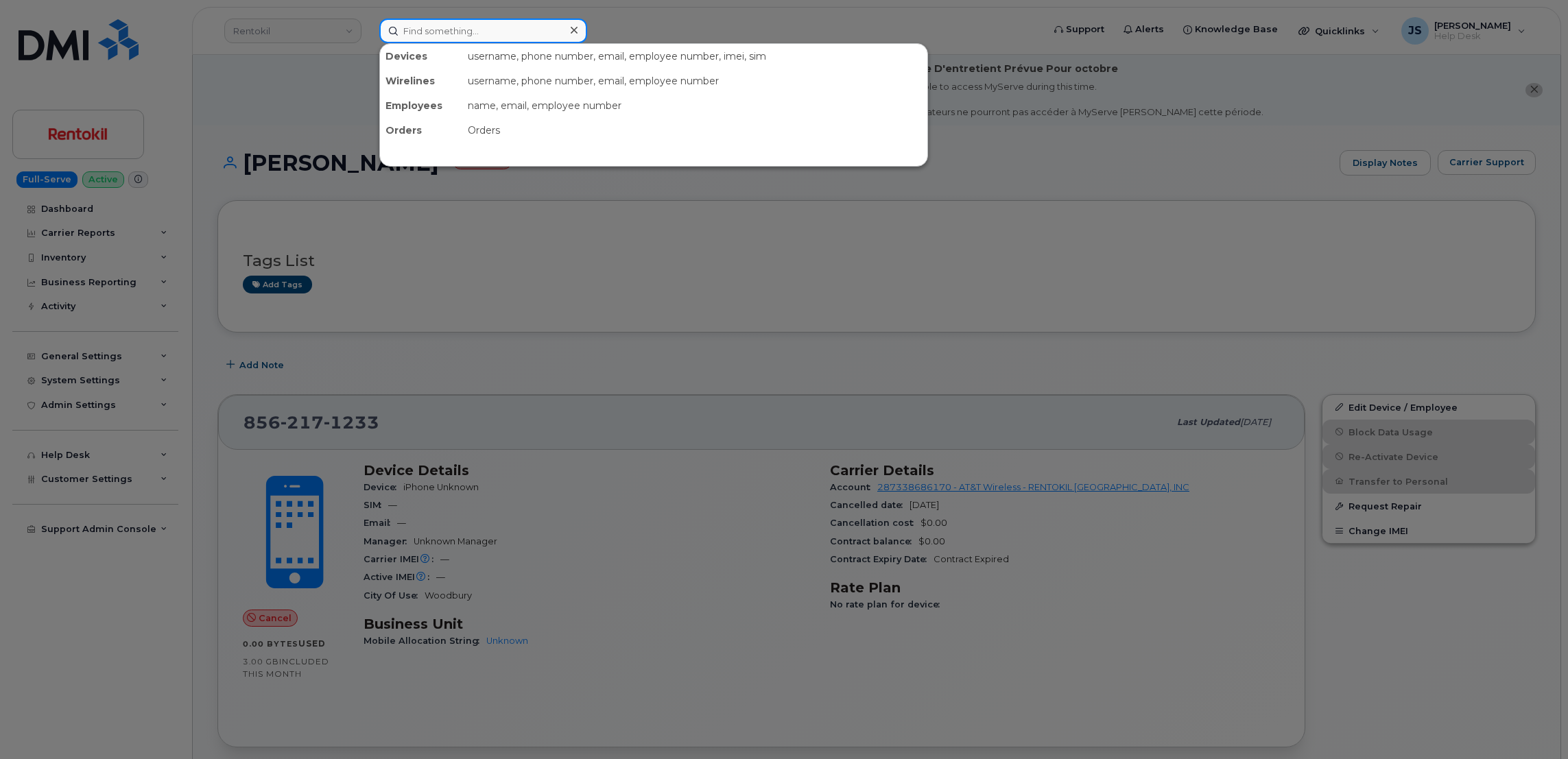
paste input "4435369362"
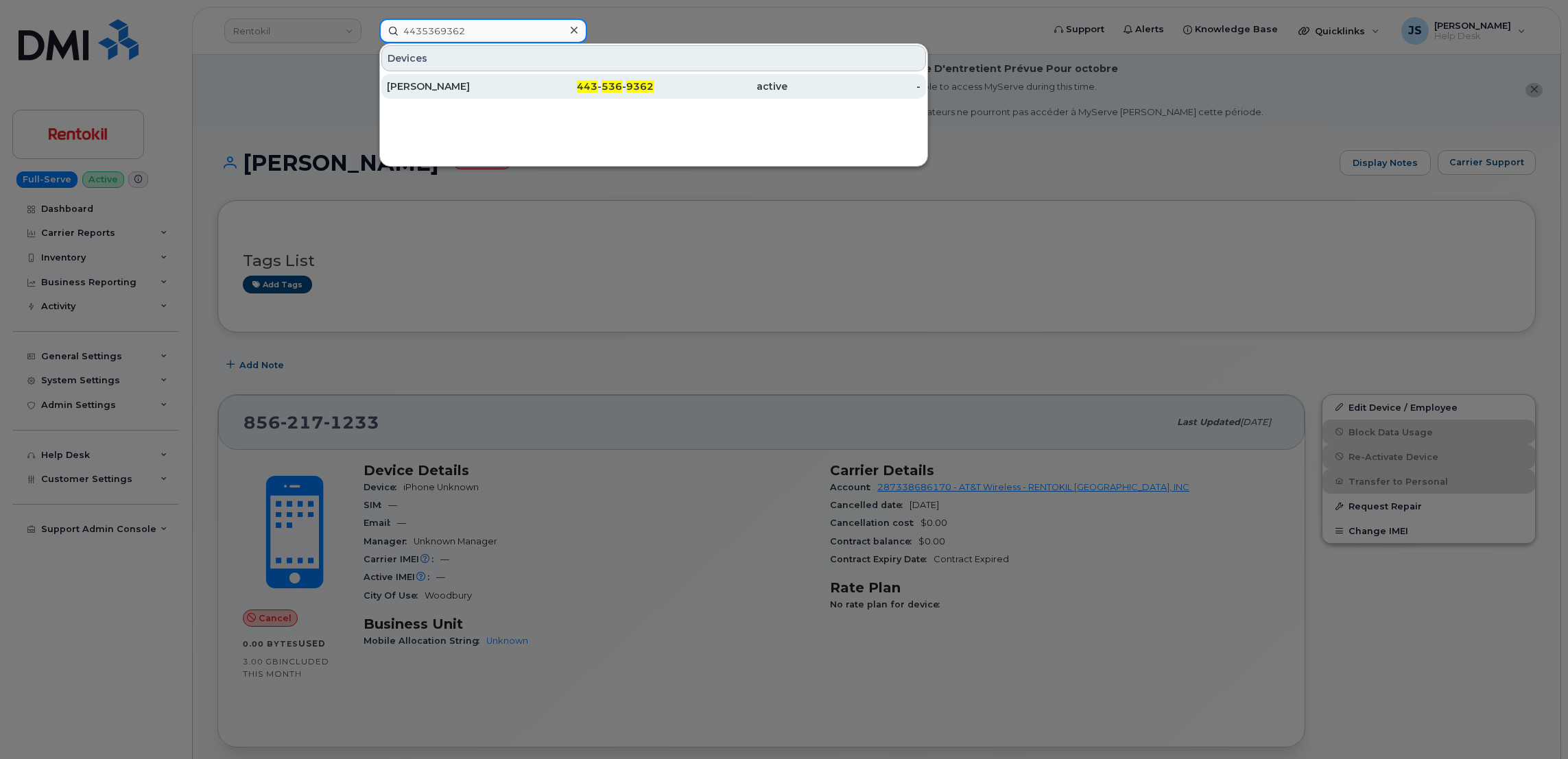
type input "4435369362"
click at [447, 87] on div "MARK MCCOY" at bounding box center [453, 87] width 134 height 14
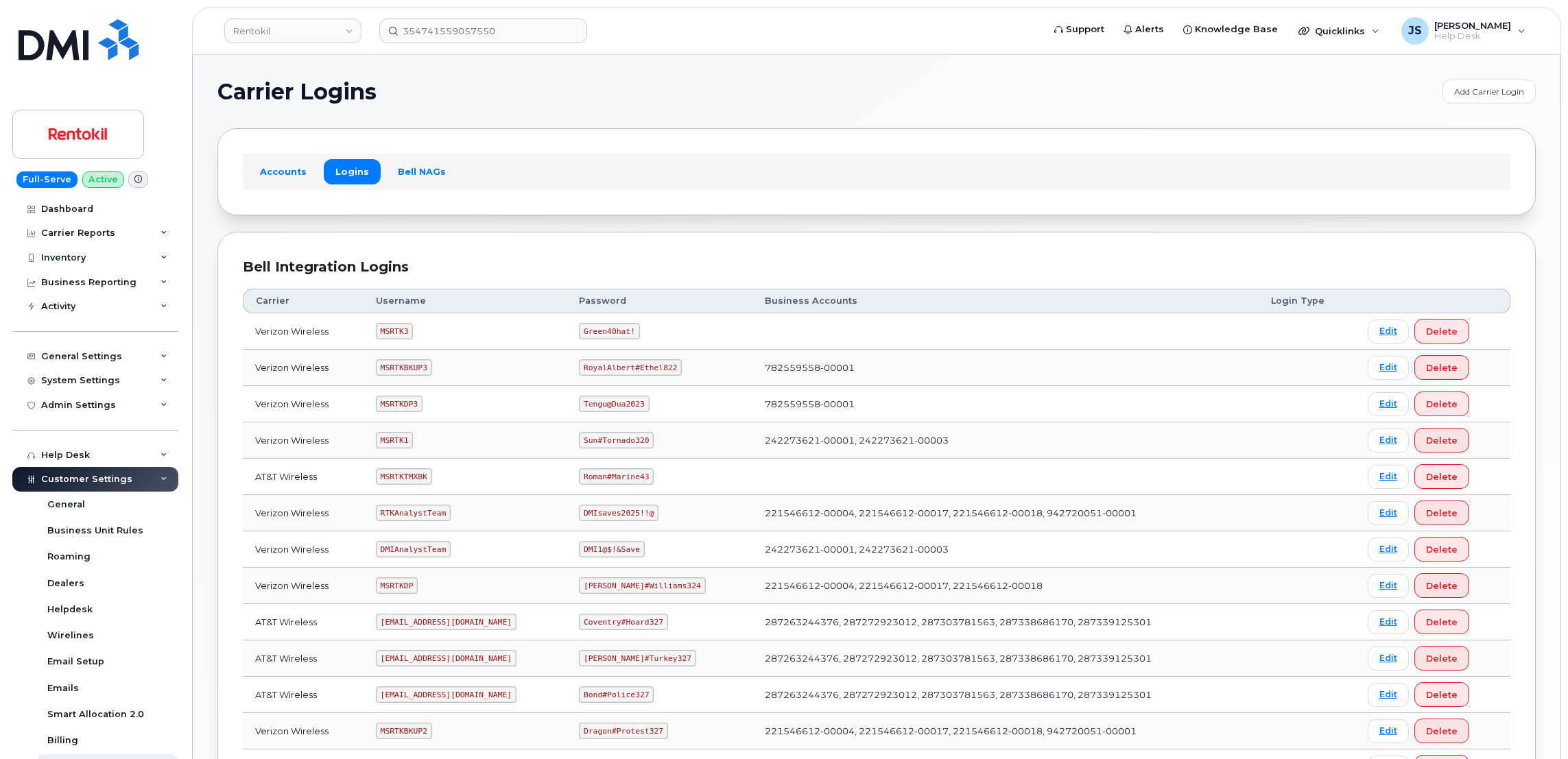
scroll to position [232, 0]
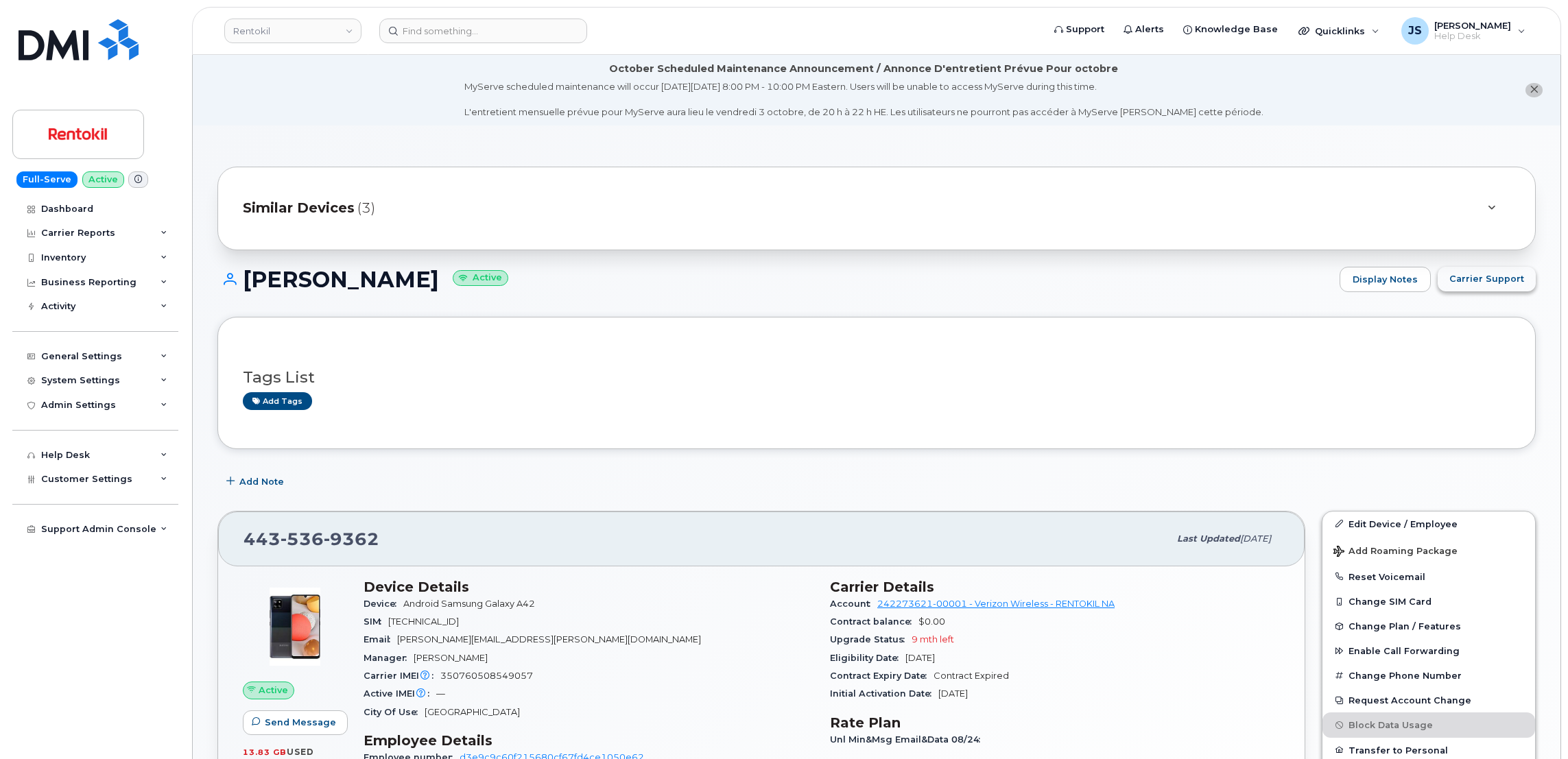
click at [1472, 269] on button "Carrier Support" at bounding box center [1486, 279] width 98 height 25
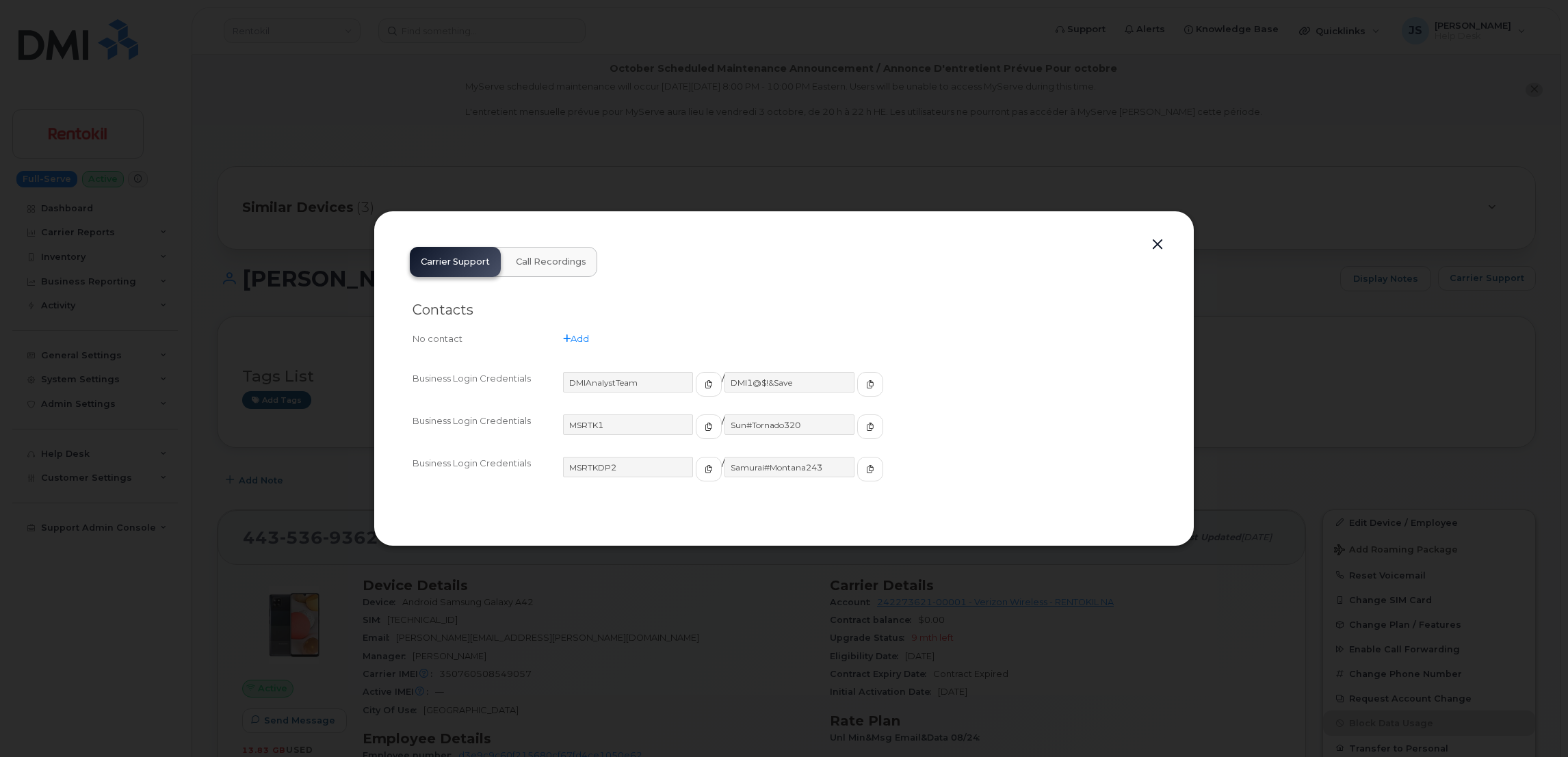
click at [749, 161] on div at bounding box center [784, 378] width 1568 height 757
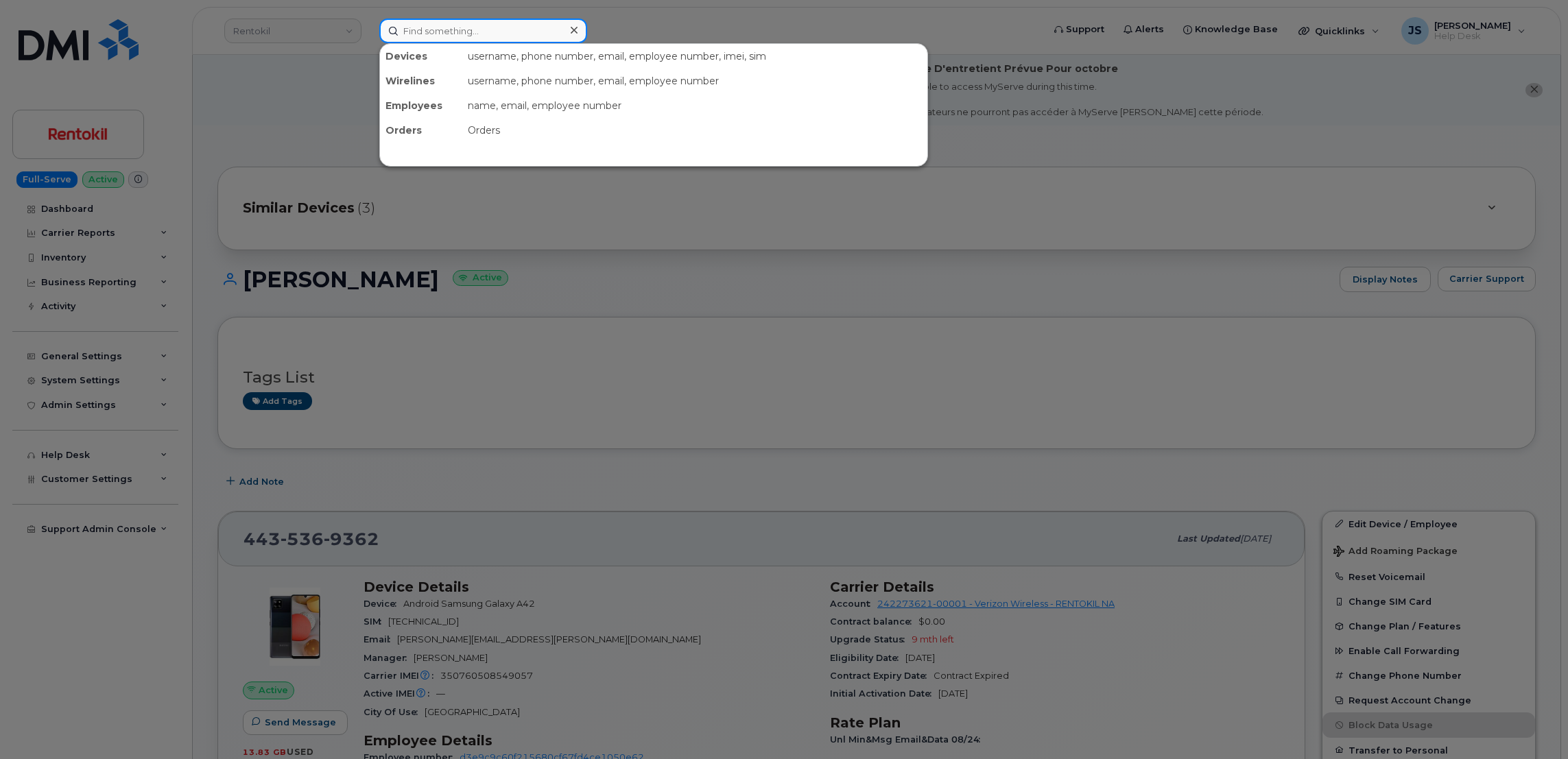
paste input "(401) 617-2790"
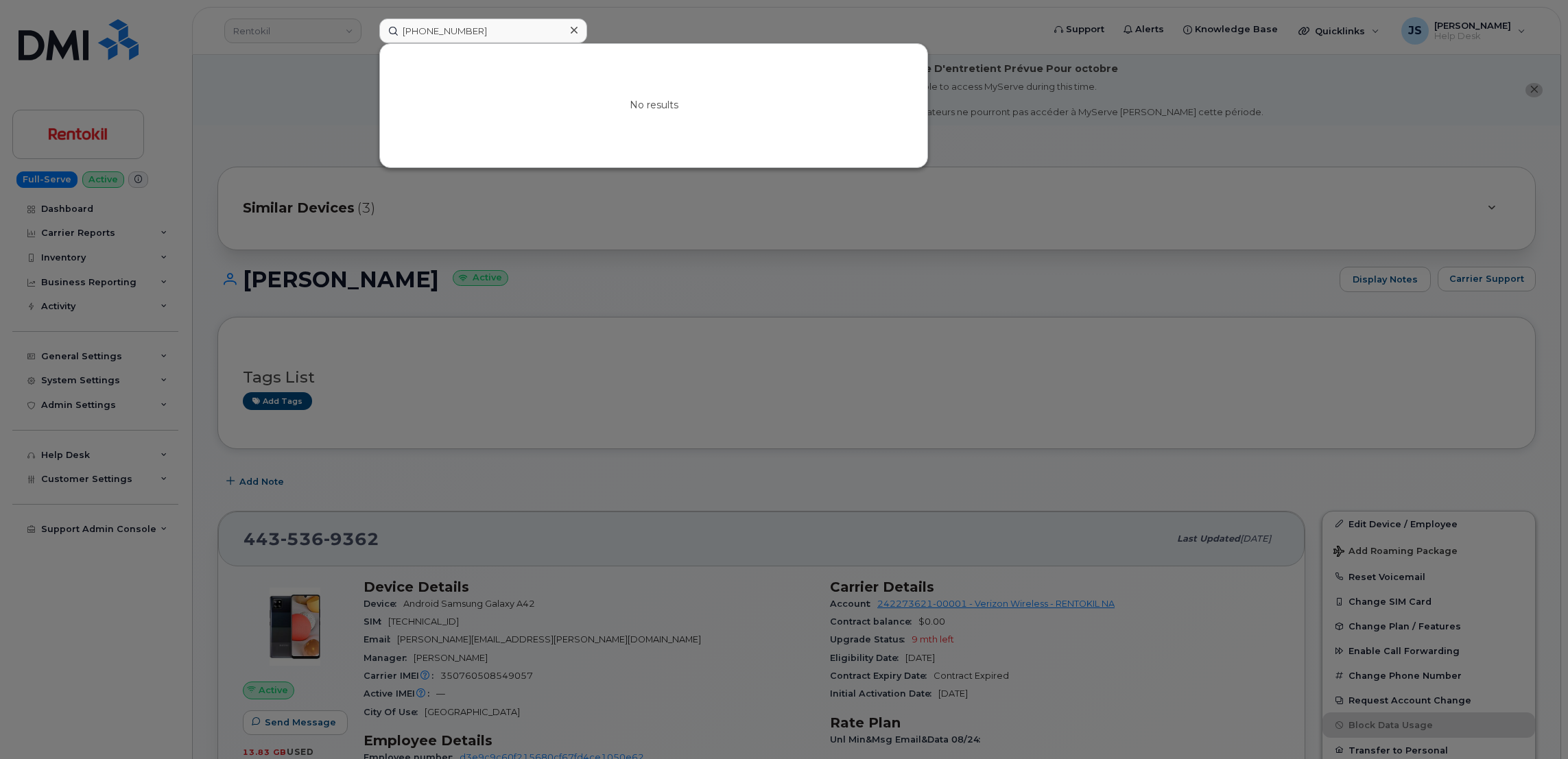
click at [352, 97] on div at bounding box center [784, 379] width 1568 height 759
click at [493, 32] on input "(401) 617-2790" at bounding box center [483, 31] width 208 height 25
type input "a"
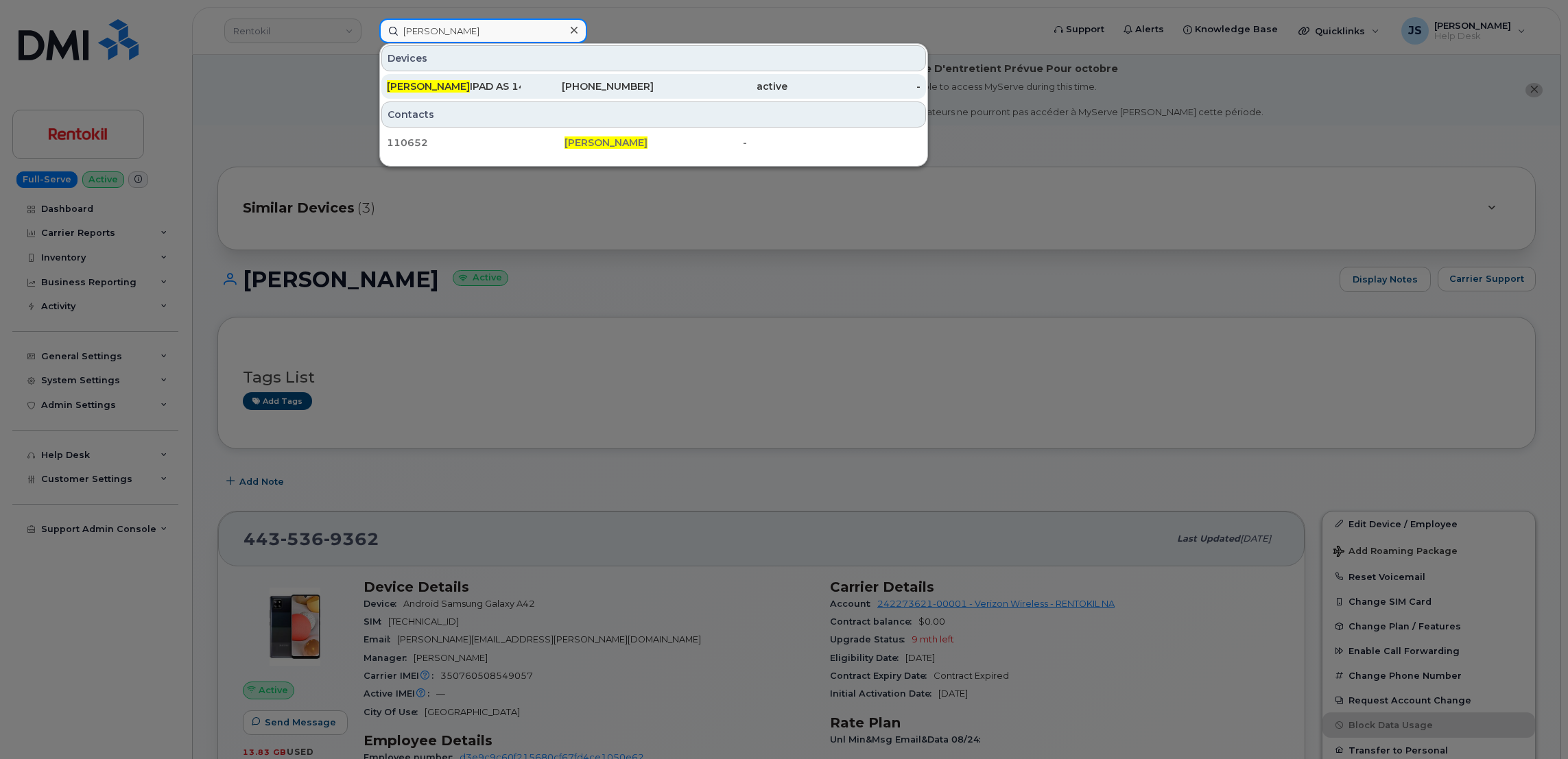
type input "Pat Walsh"
click at [458, 90] on div "PAT WALSH IPAD AS 14469" at bounding box center [453, 87] width 134 height 14
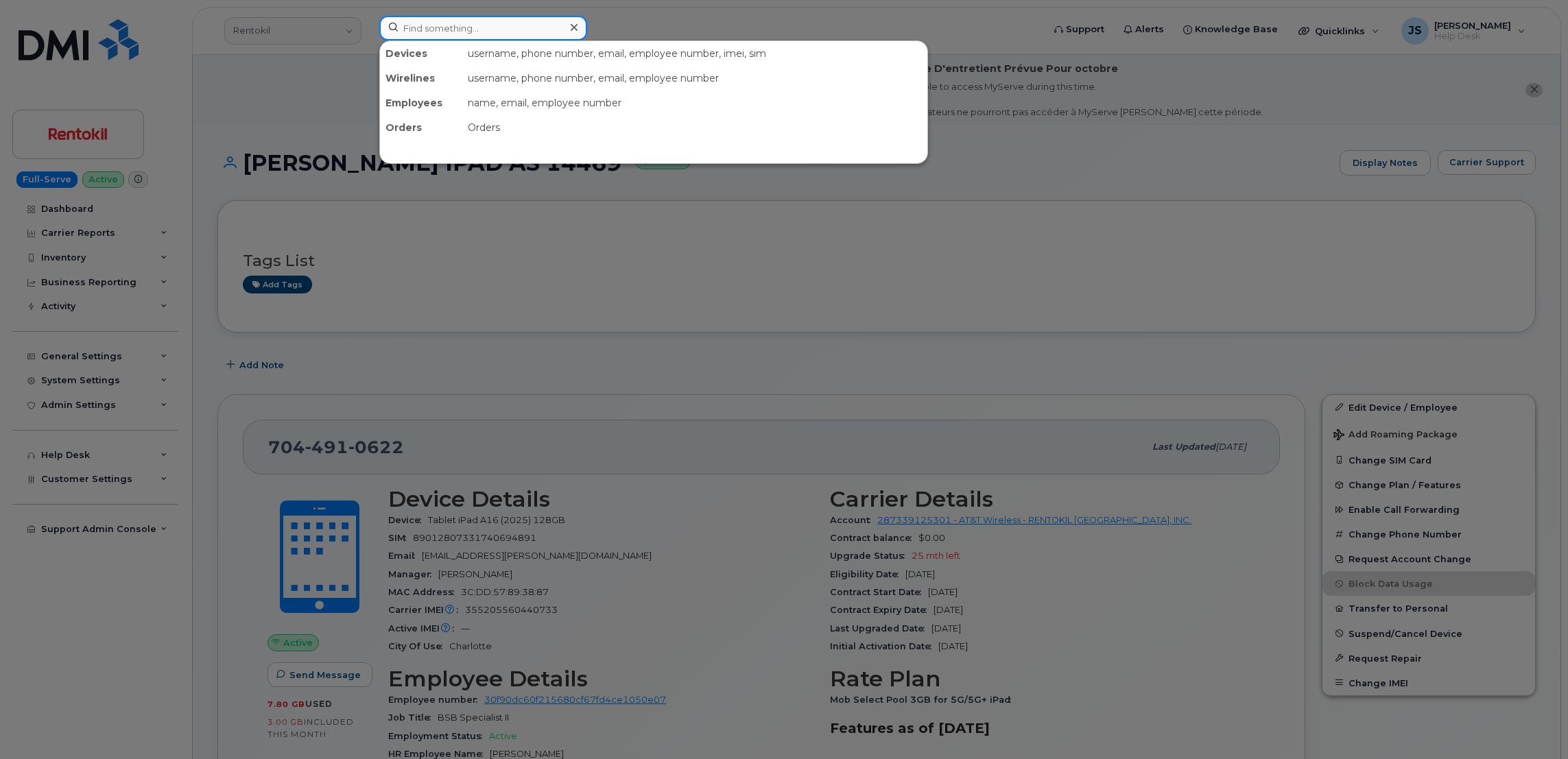
click at [497, 23] on input at bounding box center [483, 28] width 208 height 25
paste input "351370171282249"
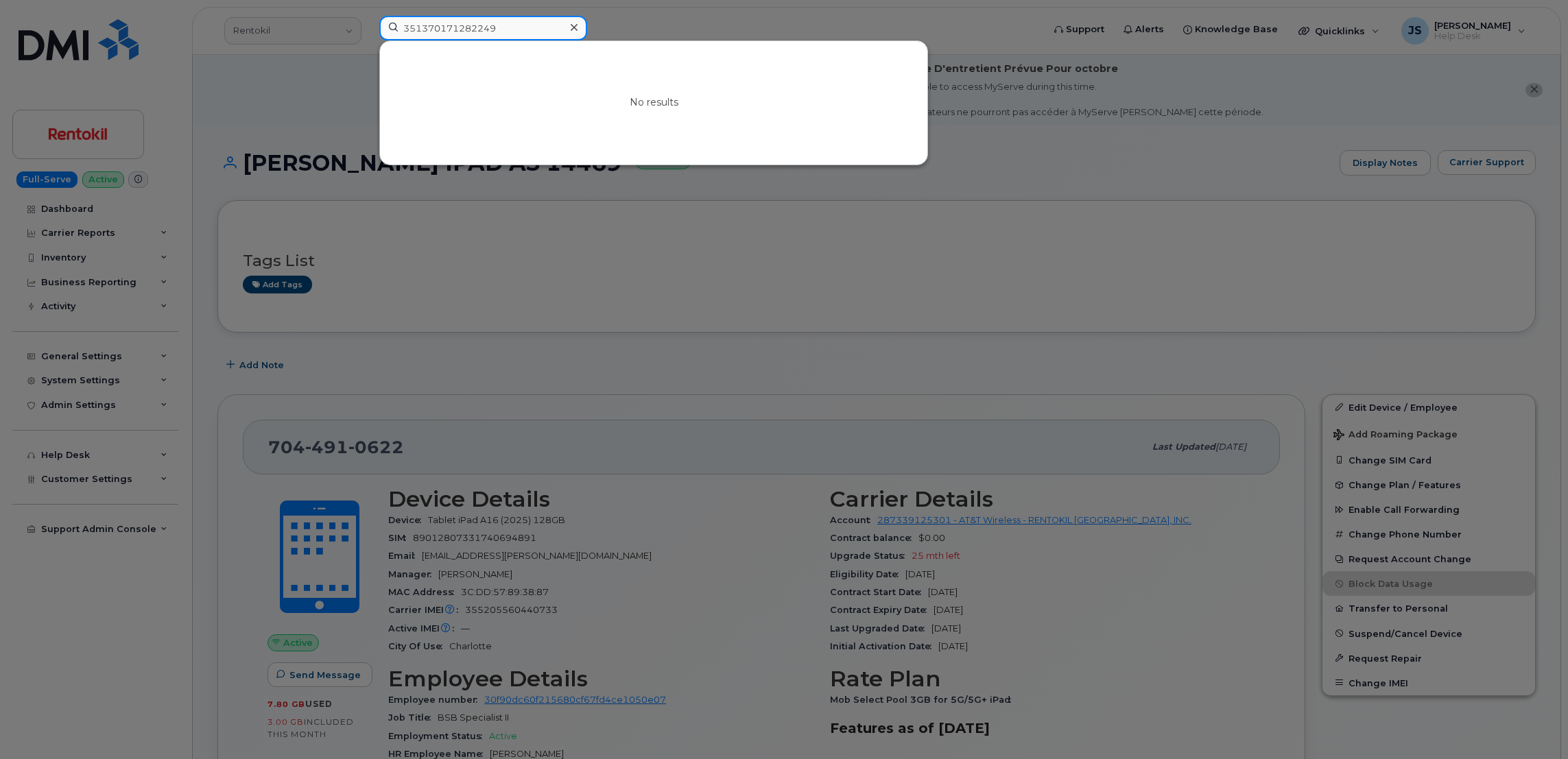
click at [485, 18] on input "351370171282249" at bounding box center [483, 28] width 208 height 25
paste input "89012803330881181225"
click at [510, 29] on input "89012803330881181225" at bounding box center [483, 28] width 208 height 25
click at [511, 29] on input "89012803330881181225" at bounding box center [483, 28] width 208 height 25
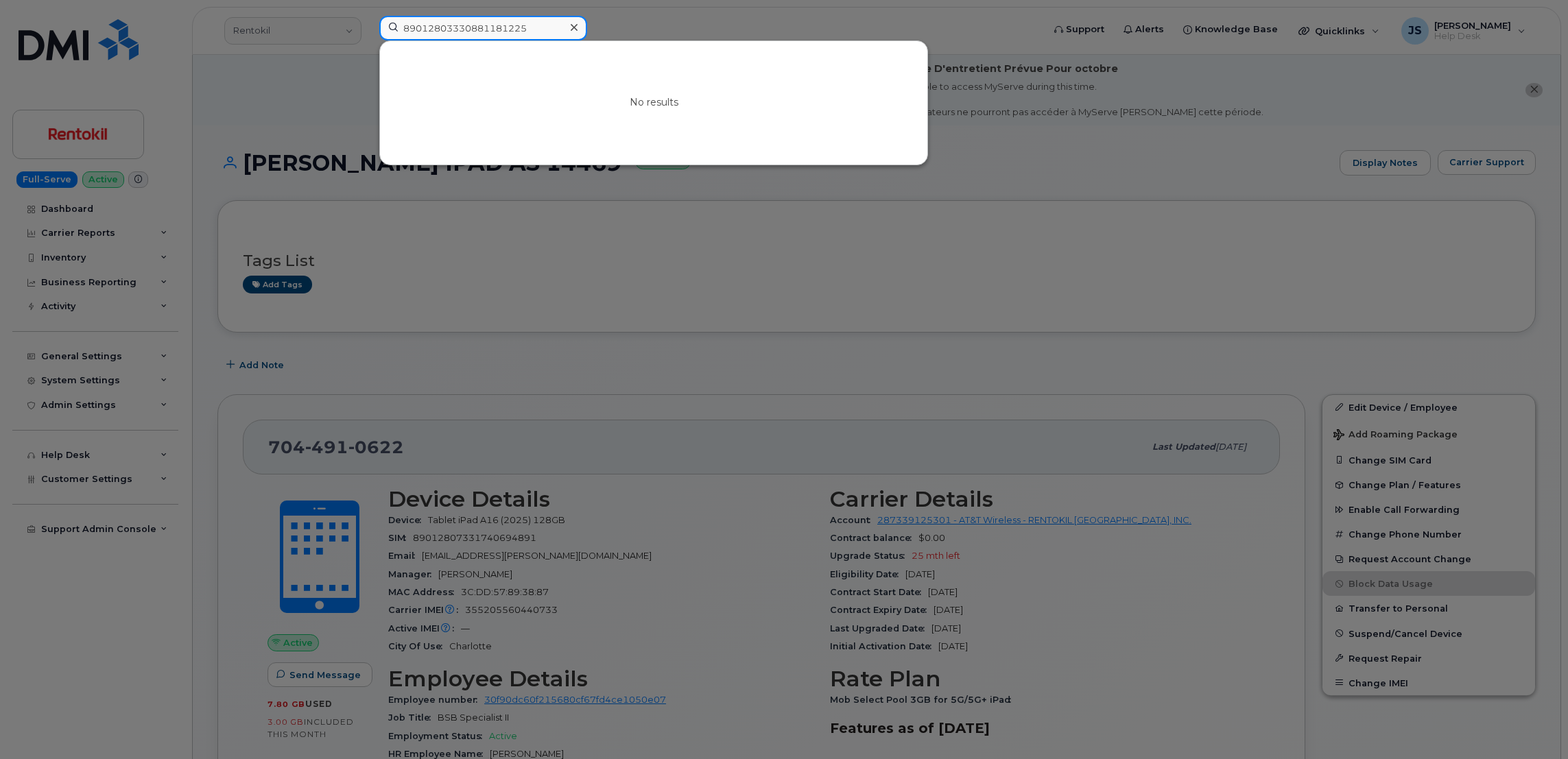
paste input "351370171282249"
type input "351370171282249"
